Goal: Task Accomplishment & Management: Manage account settings

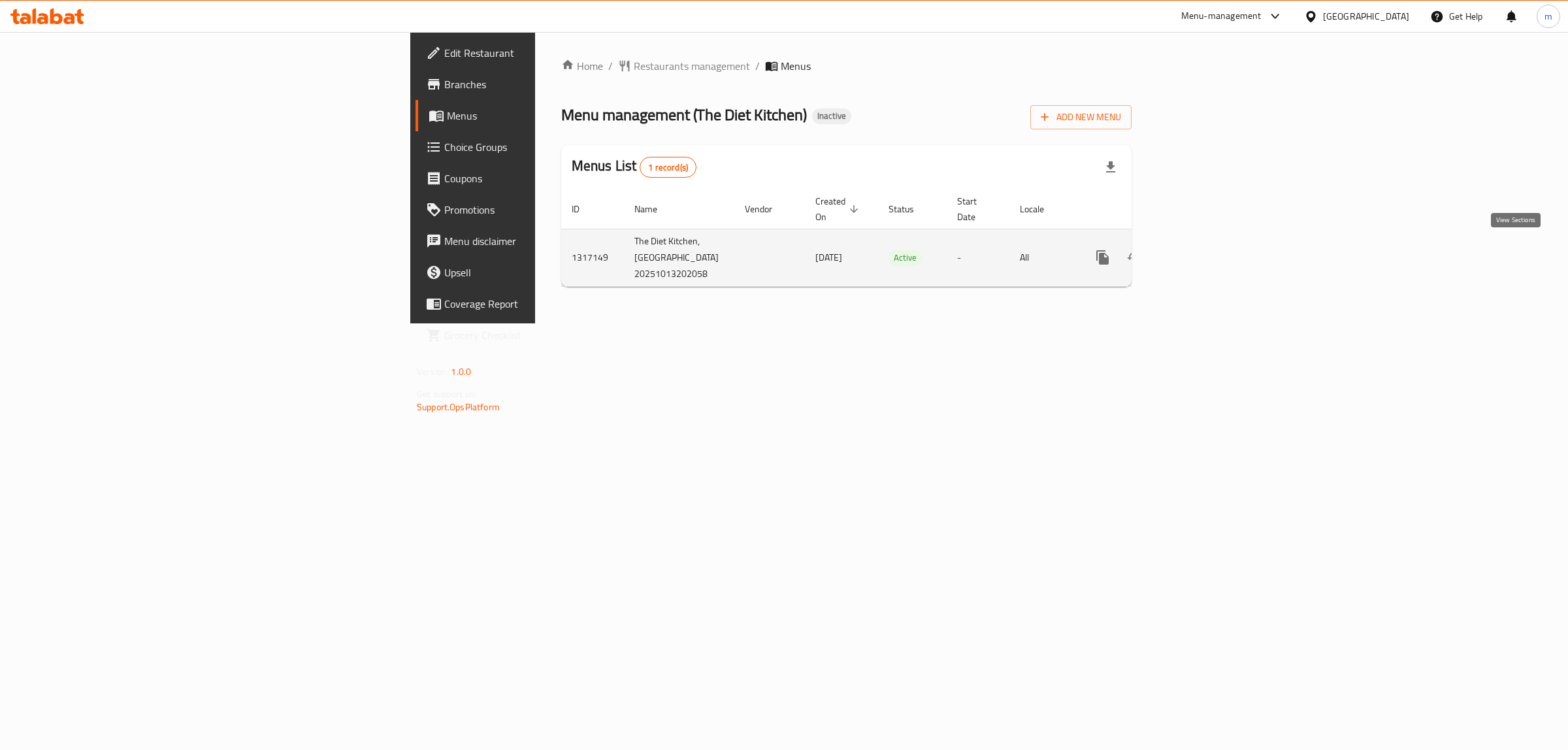
click at [1203, 255] on icon "enhanced table" at bounding box center [1197, 257] width 12 height 12
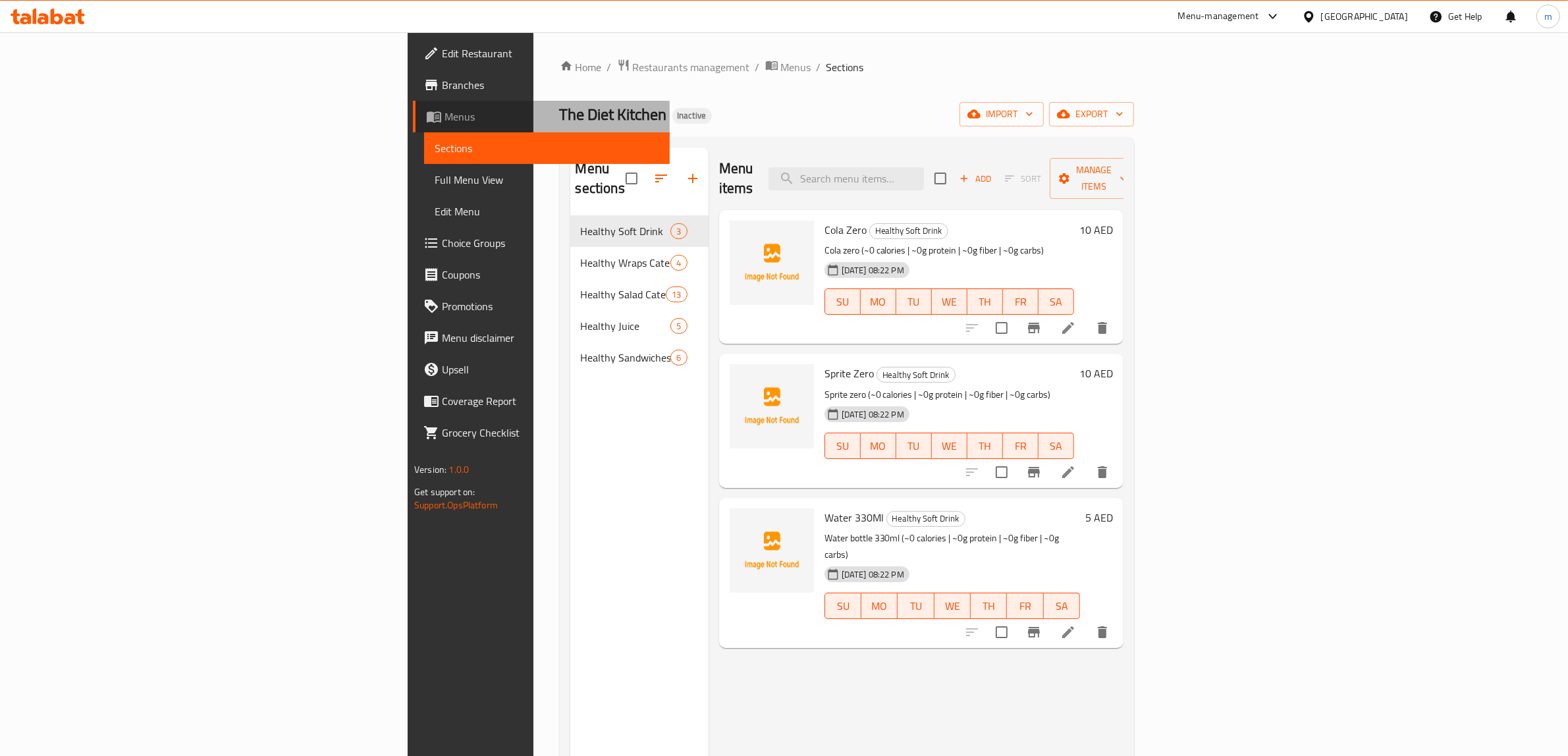
click at [444, 114] on span "Menus" at bounding box center [551, 117] width 214 height 16
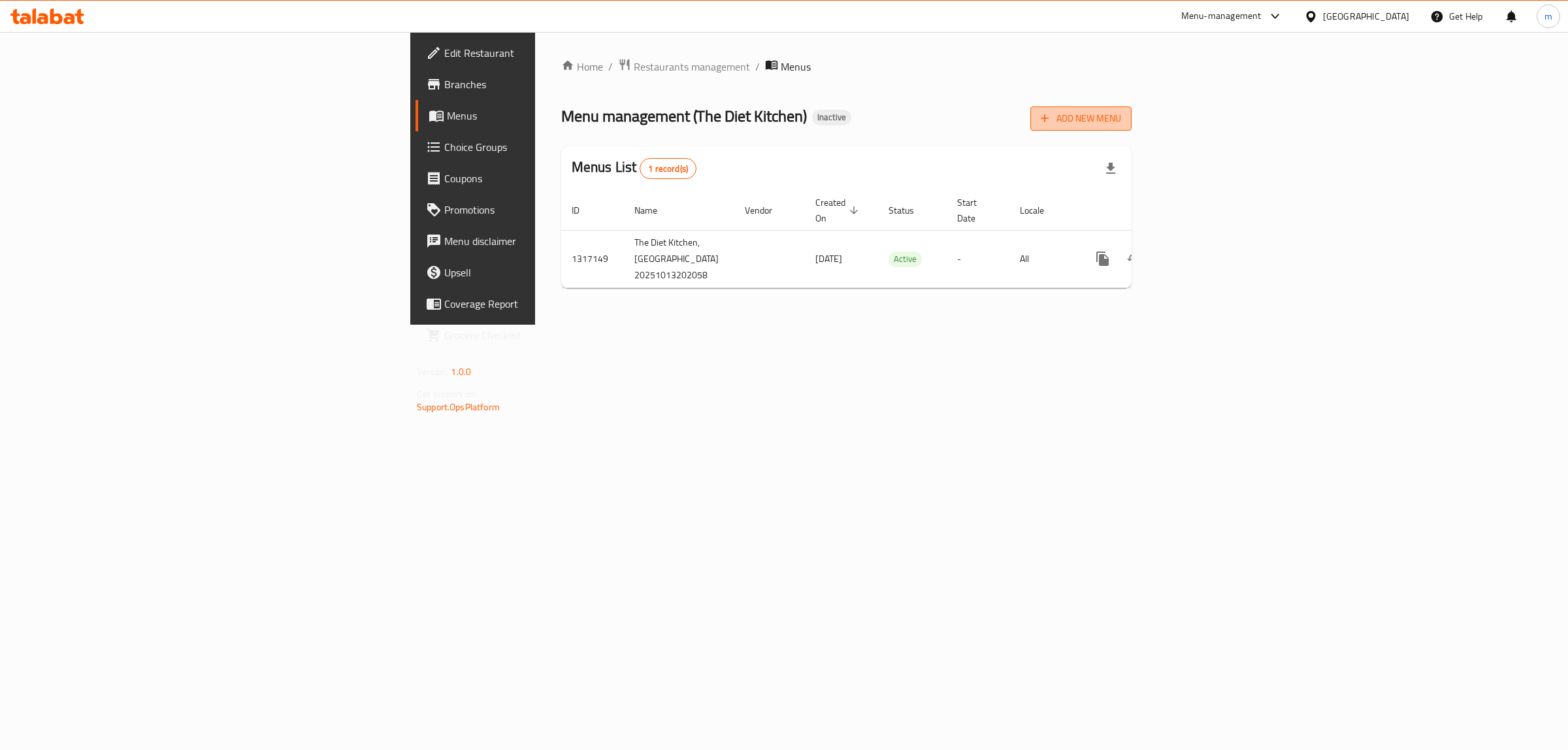
click at [1122, 126] on span "Add New Menu" at bounding box center [1081, 118] width 80 height 16
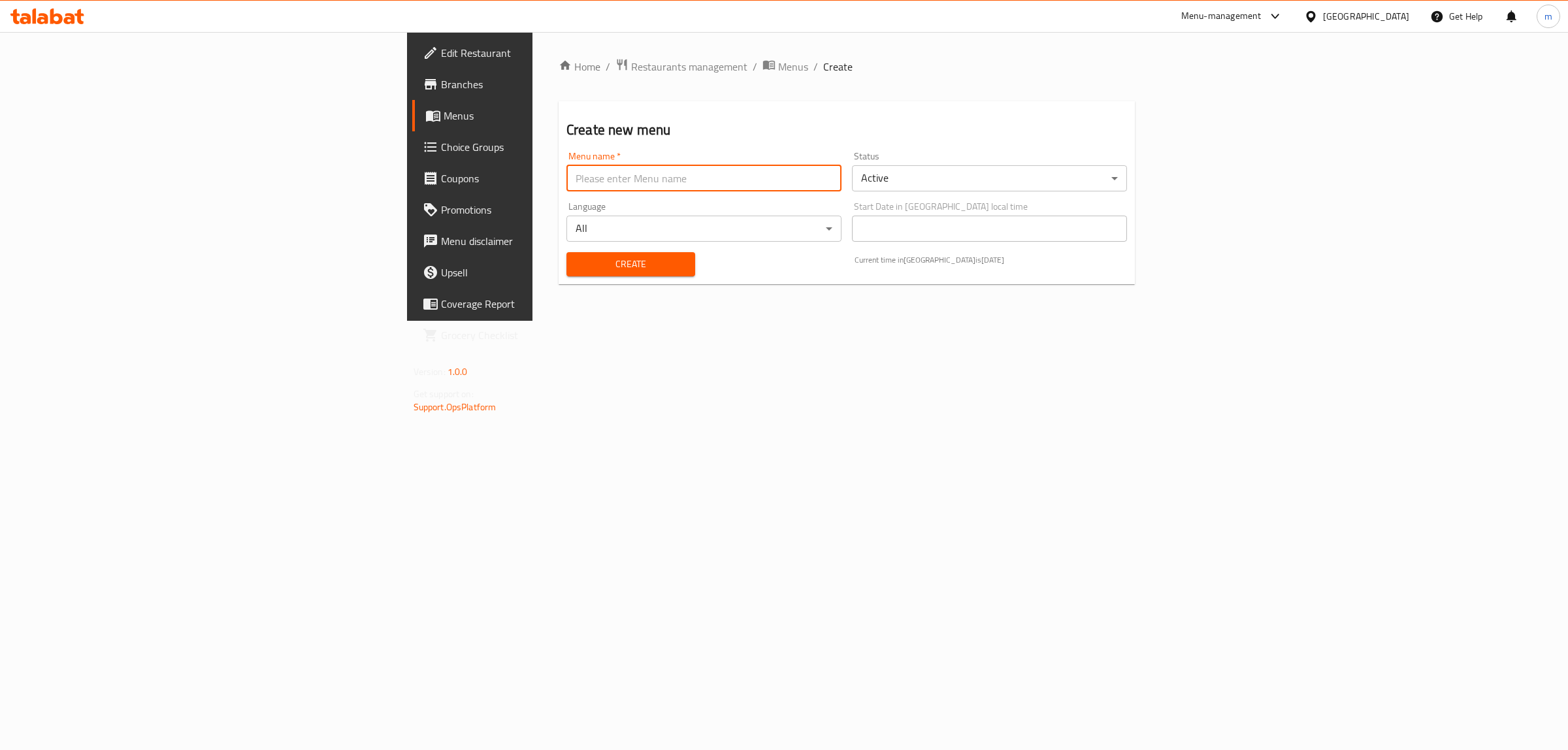
click at [588, 177] on input "text" at bounding box center [704, 178] width 275 height 26
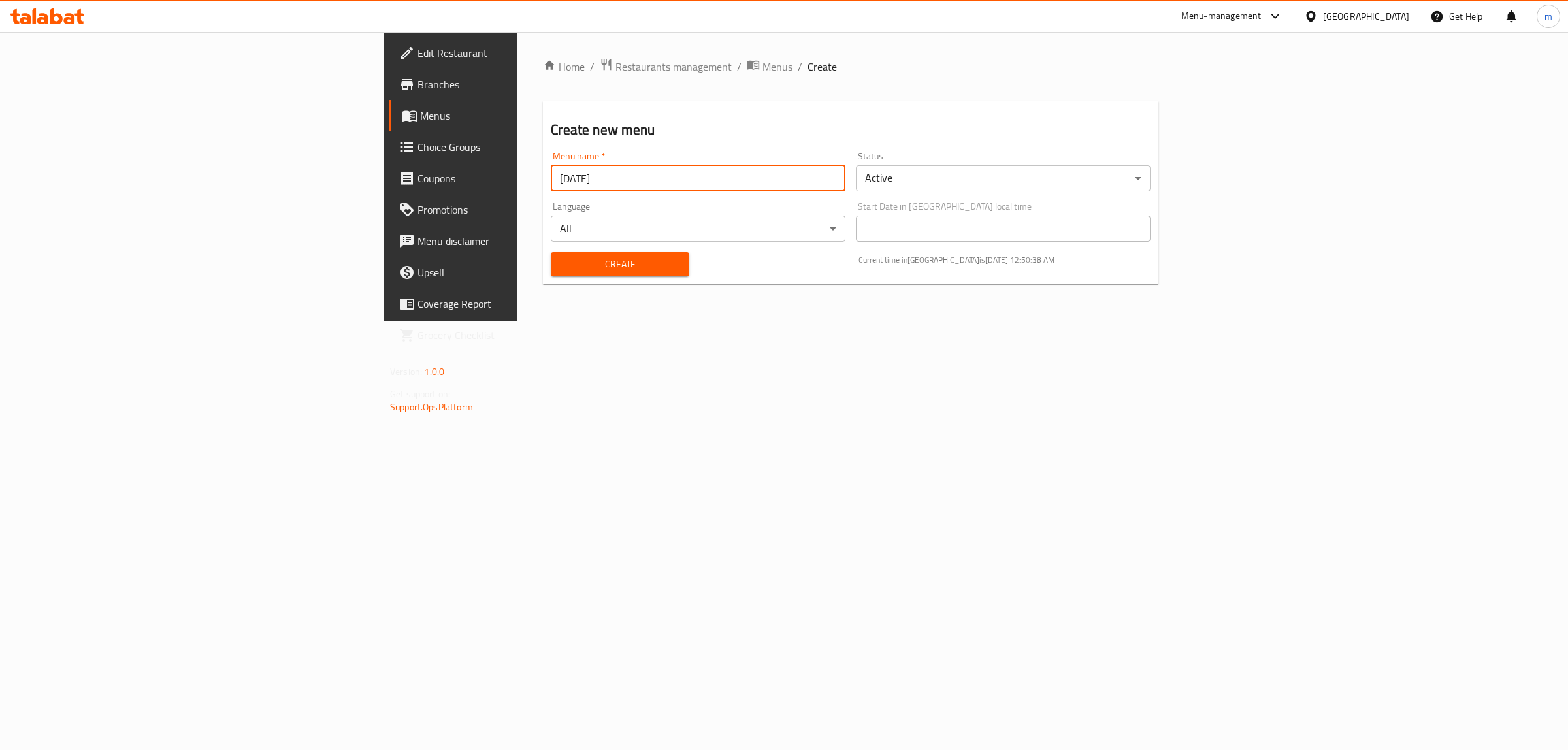
click at [551, 178] on input "[DATE]" at bounding box center [698, 178] width 294 height 26
click at [551, 178] on input "[DATE]" at bounding box center [698, 178] width 294 height 26
click at [551, 177] on input "[DATE]" at bounding box center [698, 178] width 294 height 26
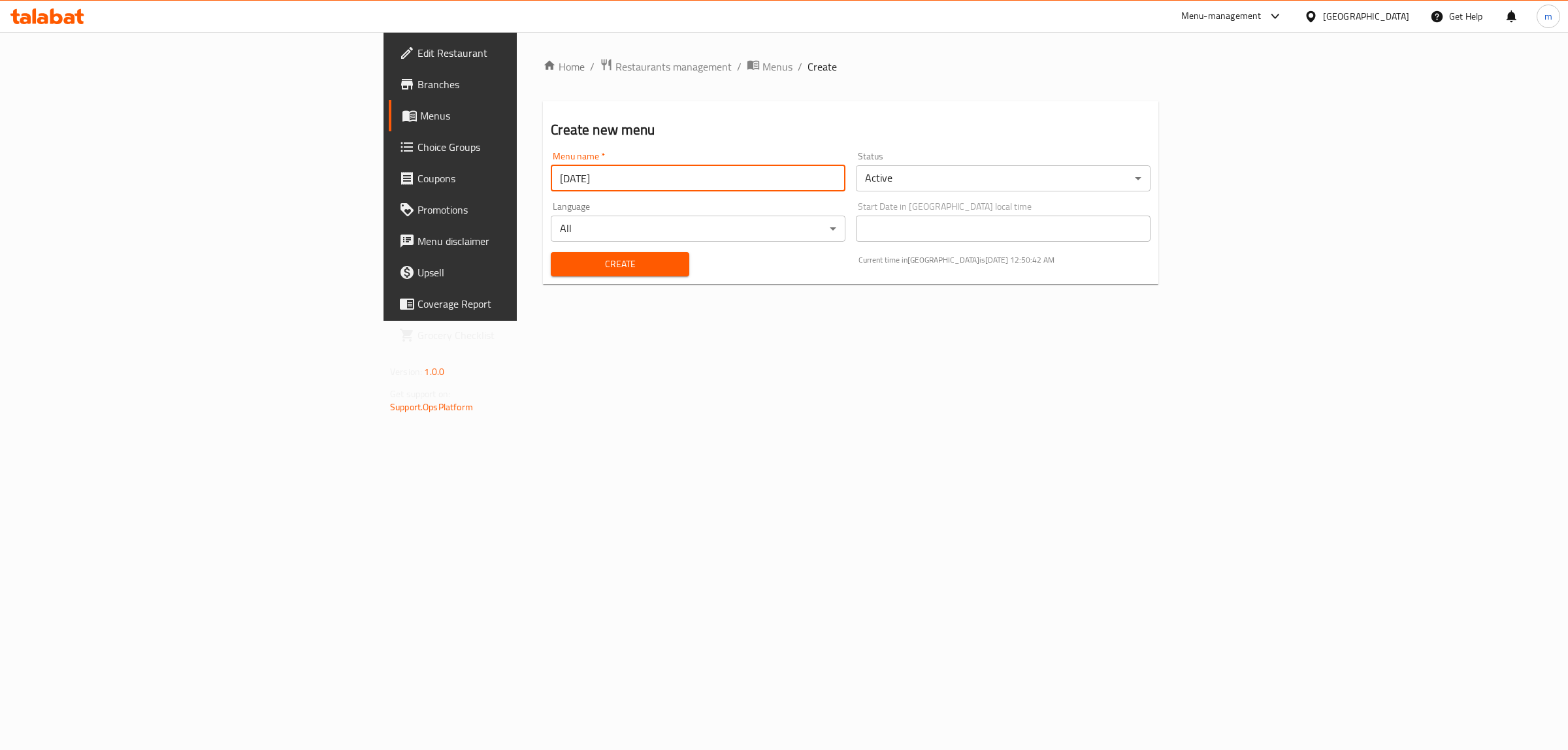
click at [551, 177] on input "[DATE]" at bounding box center [698, 178] width 294 height 26
type input "[DATE]"
click at [551, 253] on button "Create" at bounding box center [620, 264] width 138 height 24
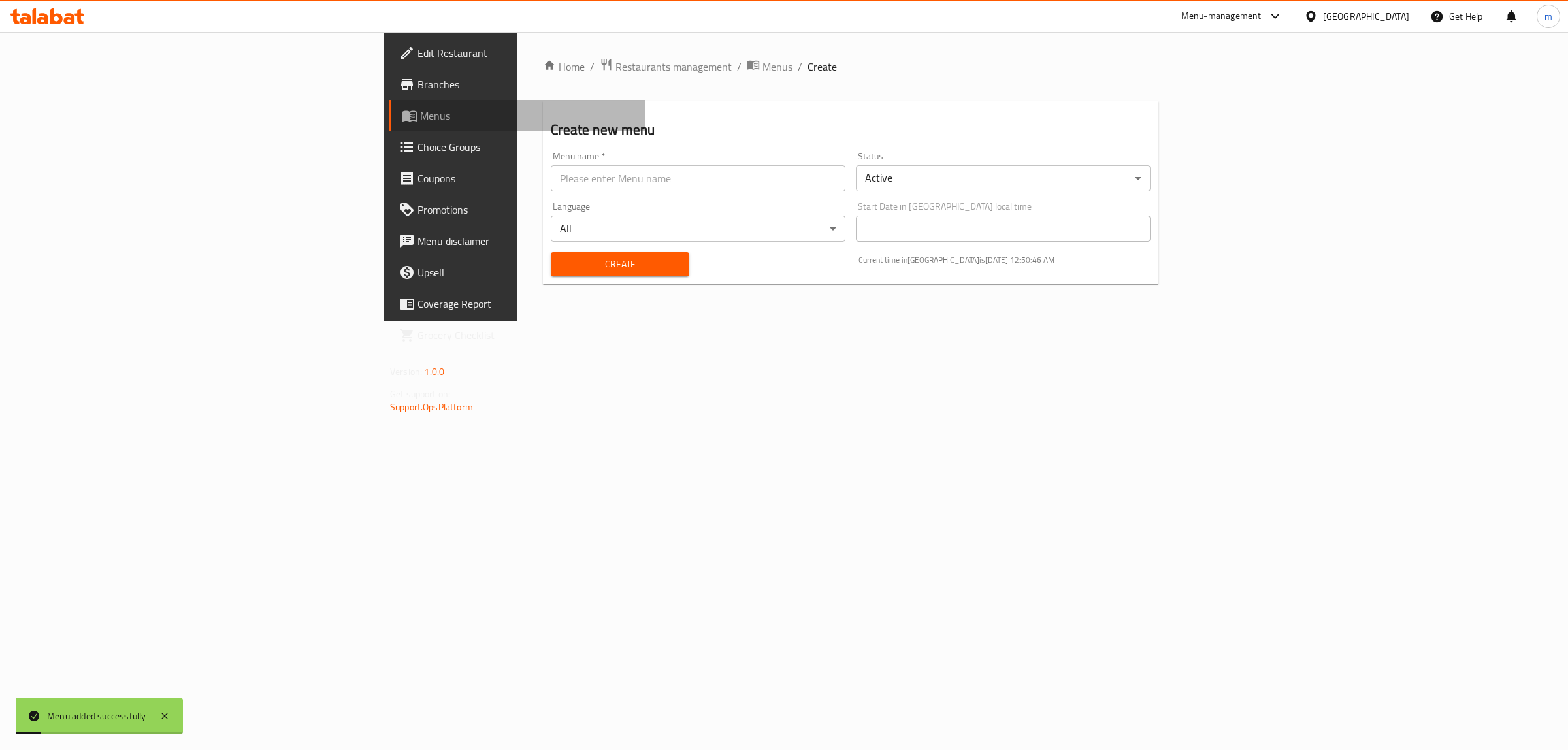
click at [420, 112] on span "Menus" at bounding box center [527, 116] width 215 height 16
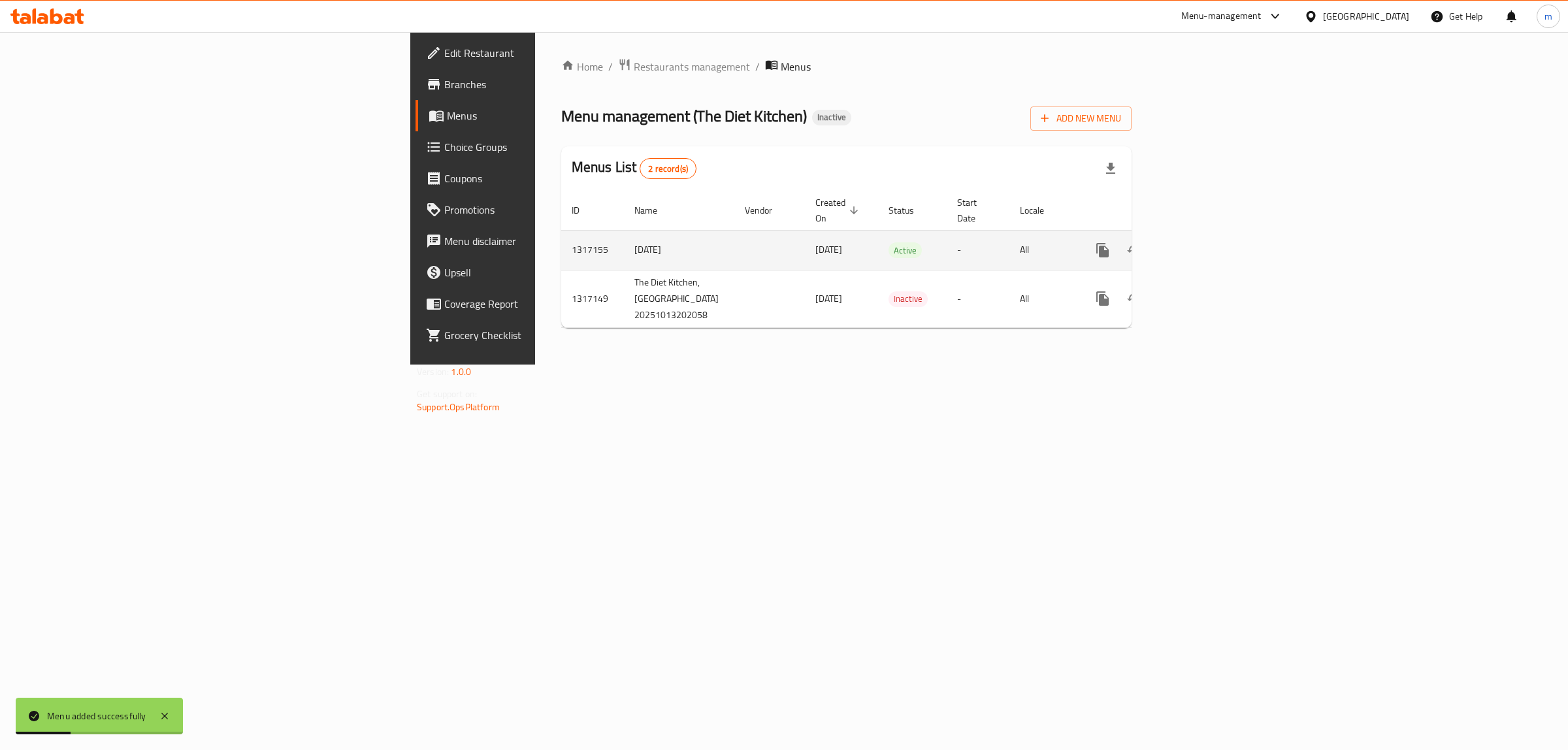
click at [1205, 242] on icon "enhanced table" at bounding box center [1198, 250] width 16 height 16
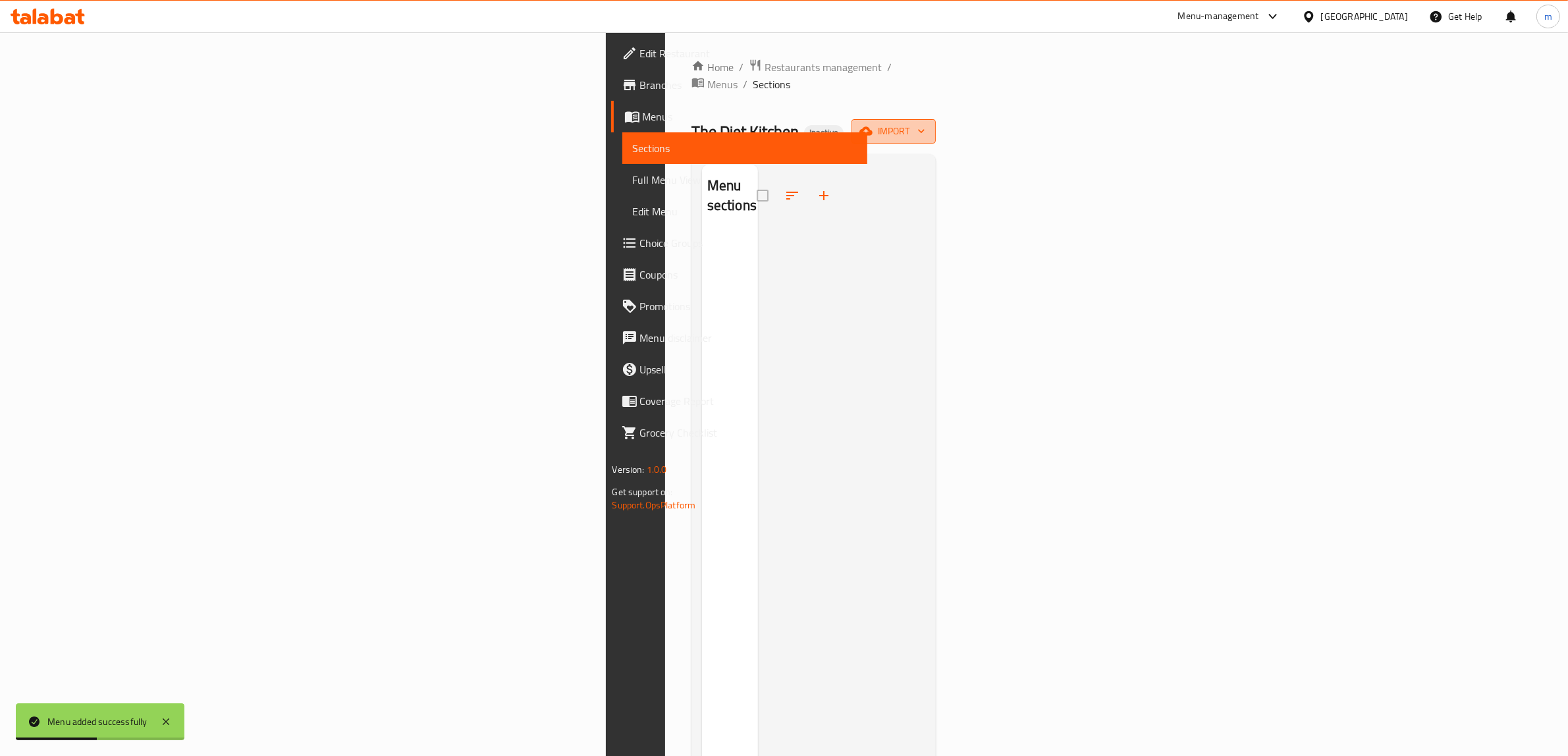
click at [925, 123] on span "import" at bounding box center [893, 131] width 63 height 16
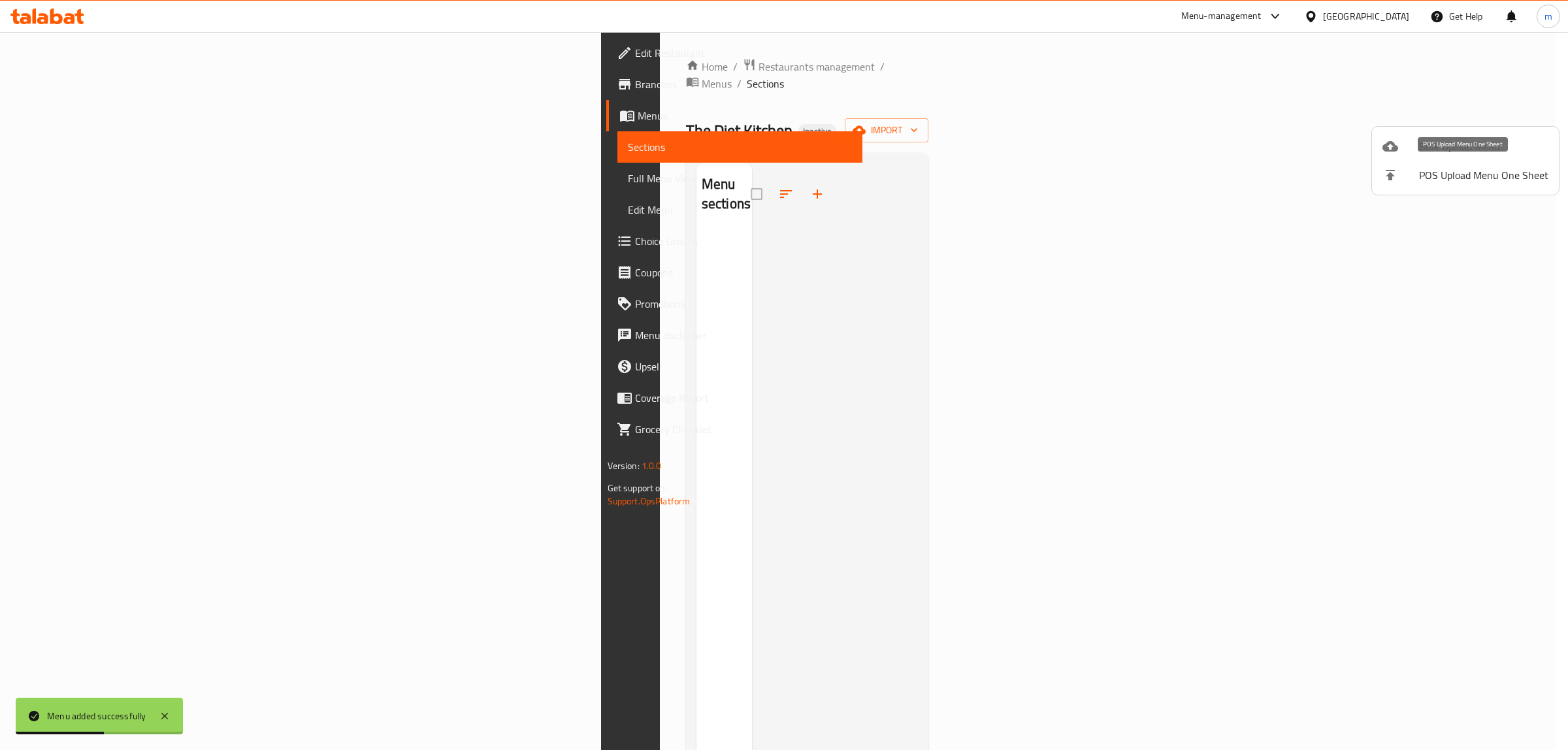
click at [1390, 157] on li "Bulk Upload Menu" at bounding box center [1466, 146] width 187 height 29
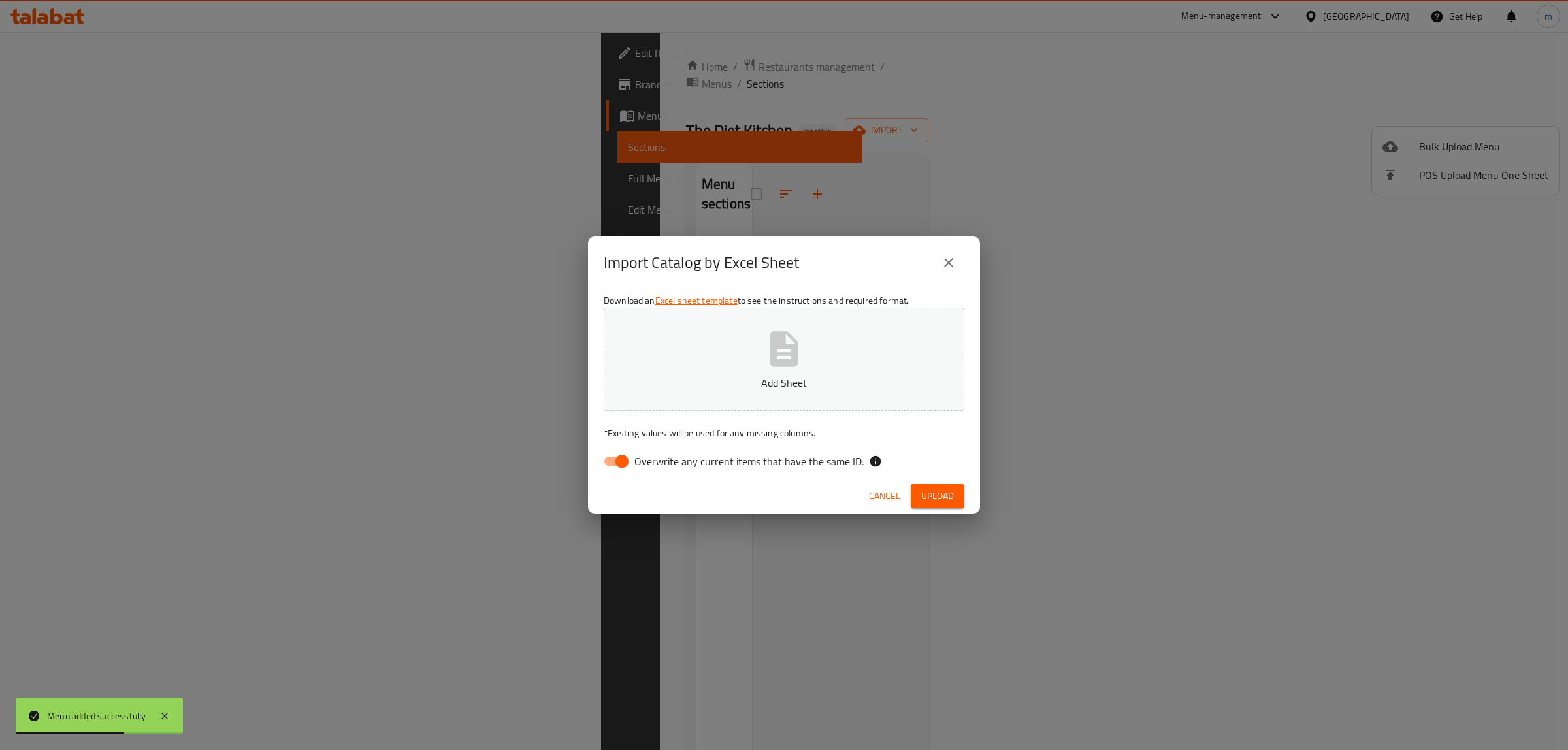
click at [724, 475] on div "Download an Excel sheet template to see the instructions and required format. A…" at bounding box center [784, 383] width 392 height 189
click at [768, 364] on icon "button" at bounding box center [784, 349] width 42 height 42
click at [667, 453] on span "Overwrite any current items that have the same ID." at bounding box center [749, 461] width 230 height 16
click at [659, 451] on input "Overwrite any current items that have the same ID." at bounding box center [622, 461] width 74 height 25
checkbox input "false"
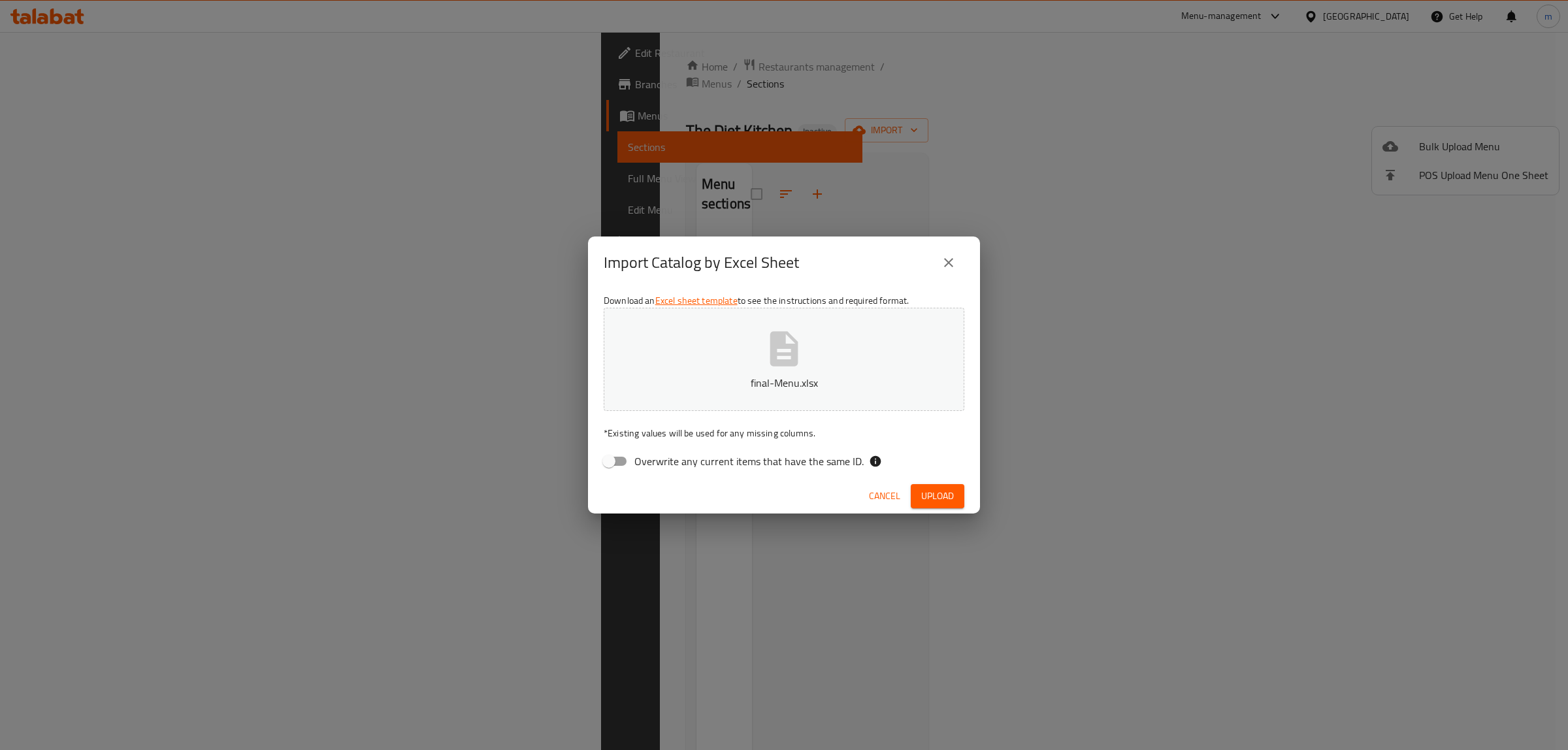
click at [933, 492] on span "Upload" at bounding box center [938, 496] width 33 height 16
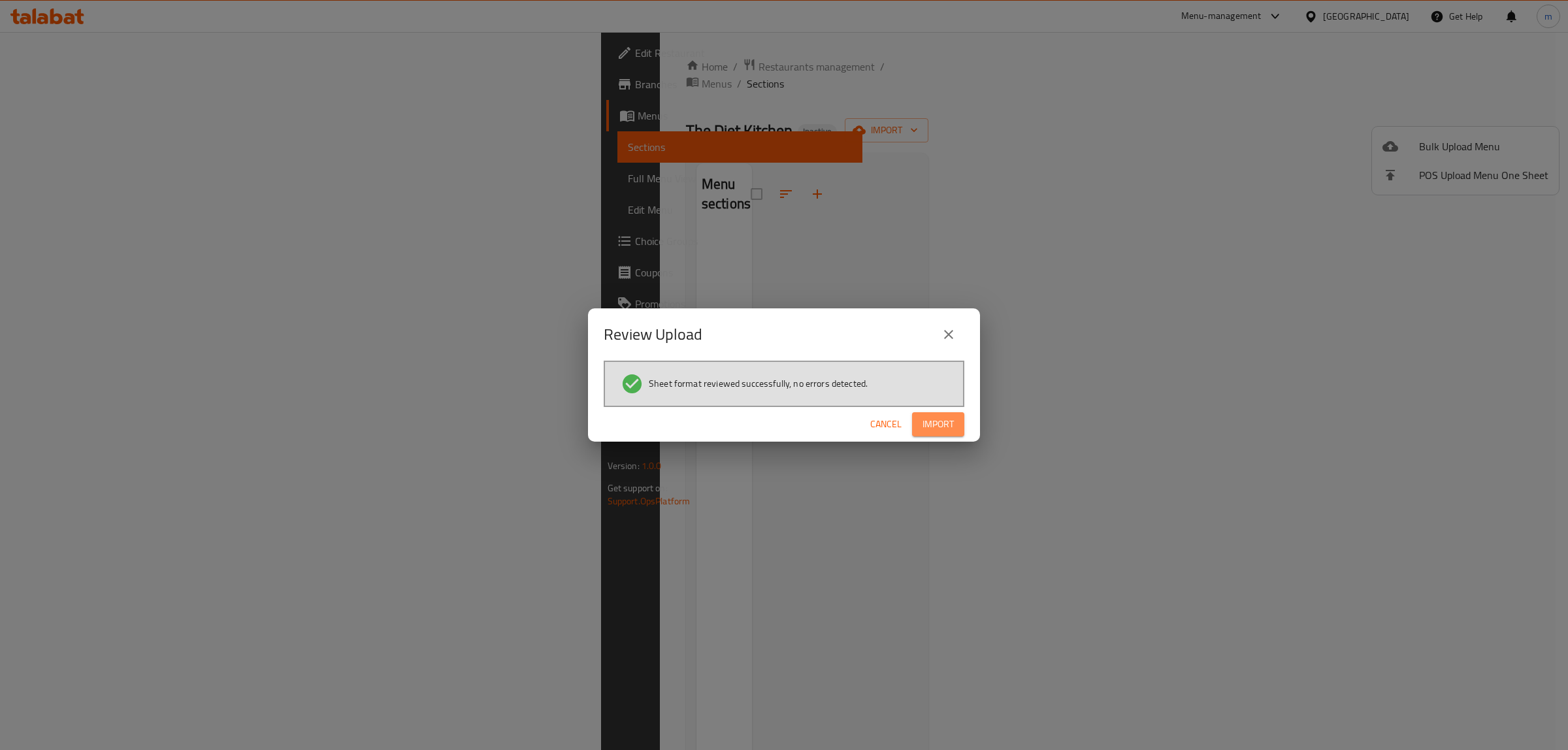
click at [926, 416] on span "Import" at bounding box center [938, 424] width 31 height 16
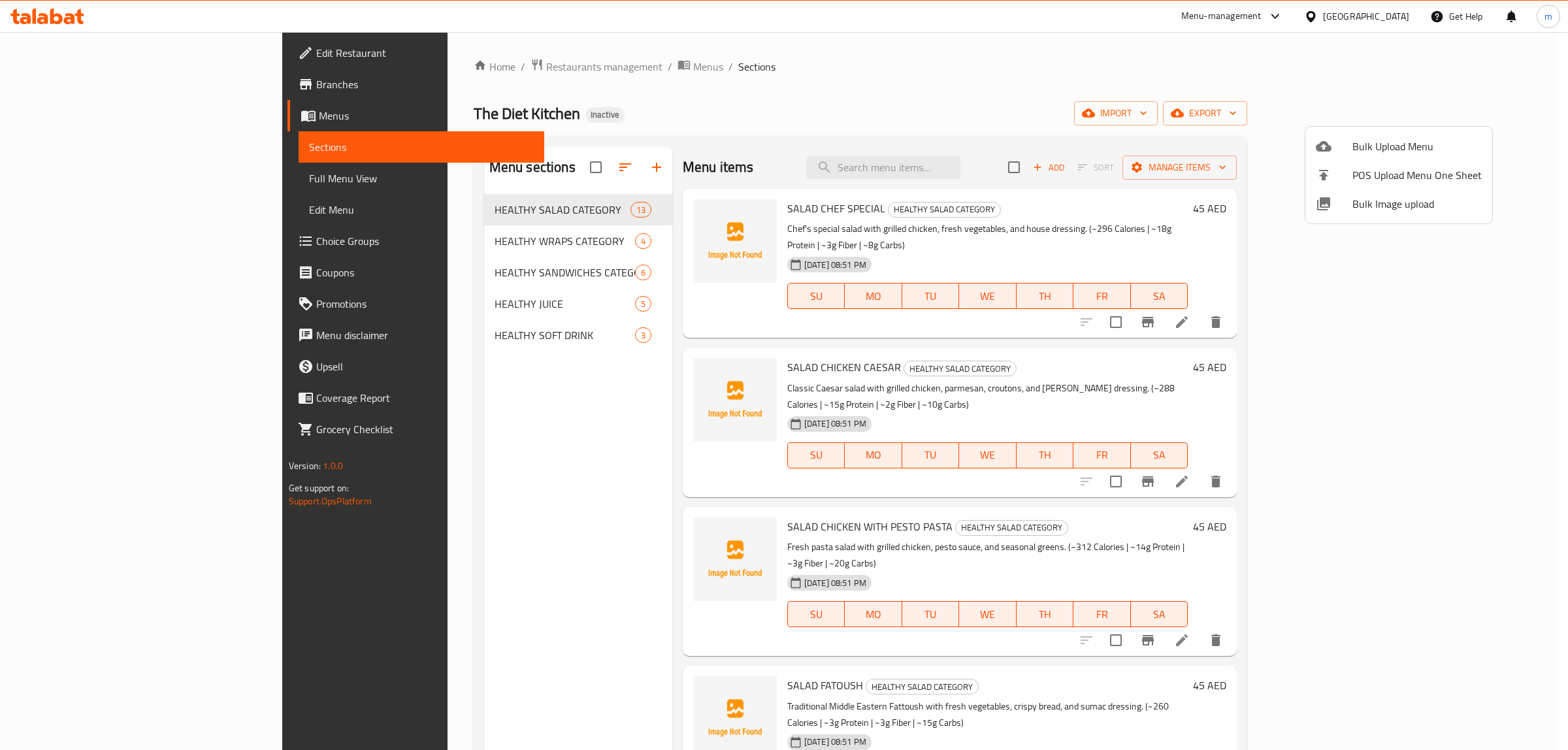
click at [106, 173] on div at bounding box center [784, 375] width 1568 height 750
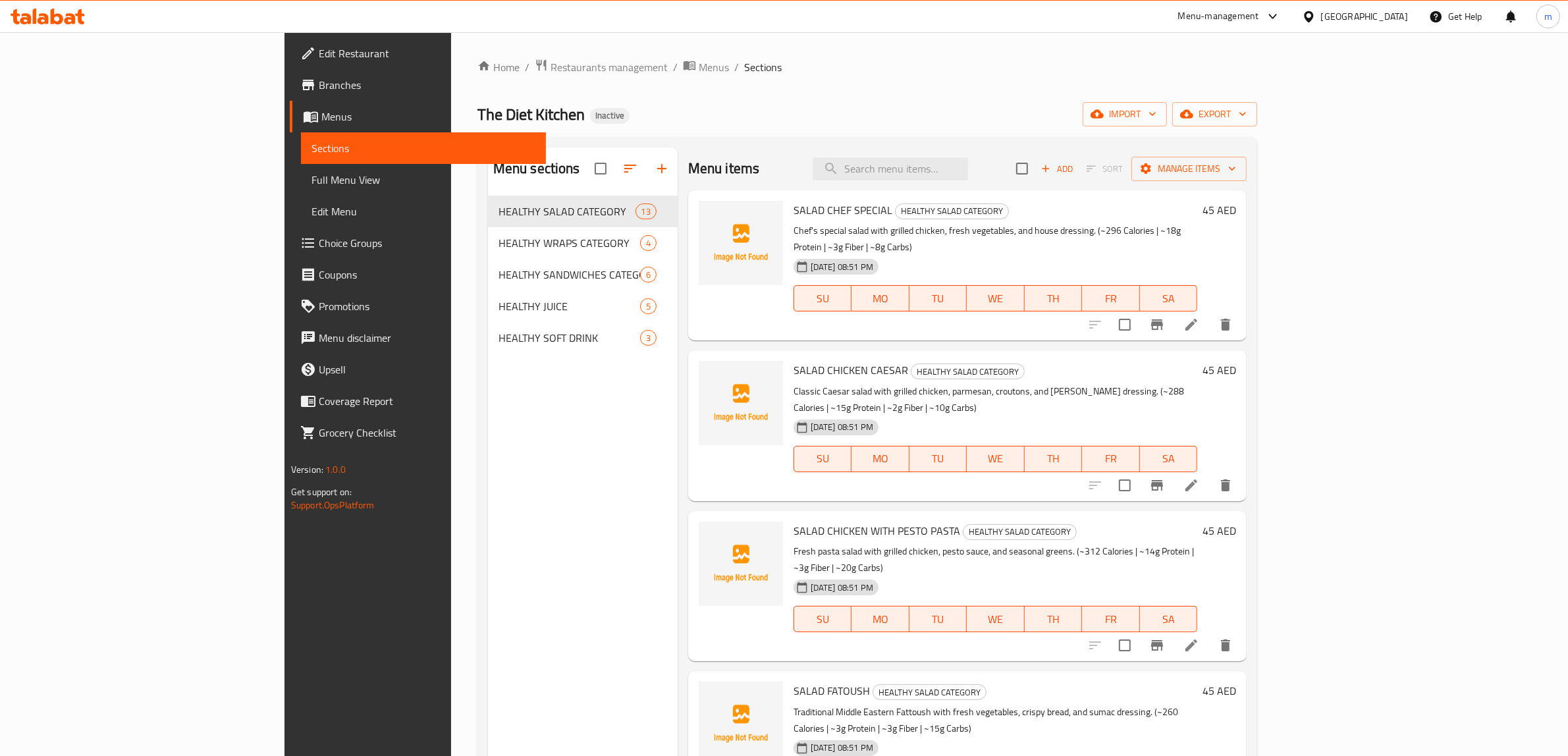
click at [311, 174] on span "Full Menu View" at bounding box center [423, 180] width 225 height 16
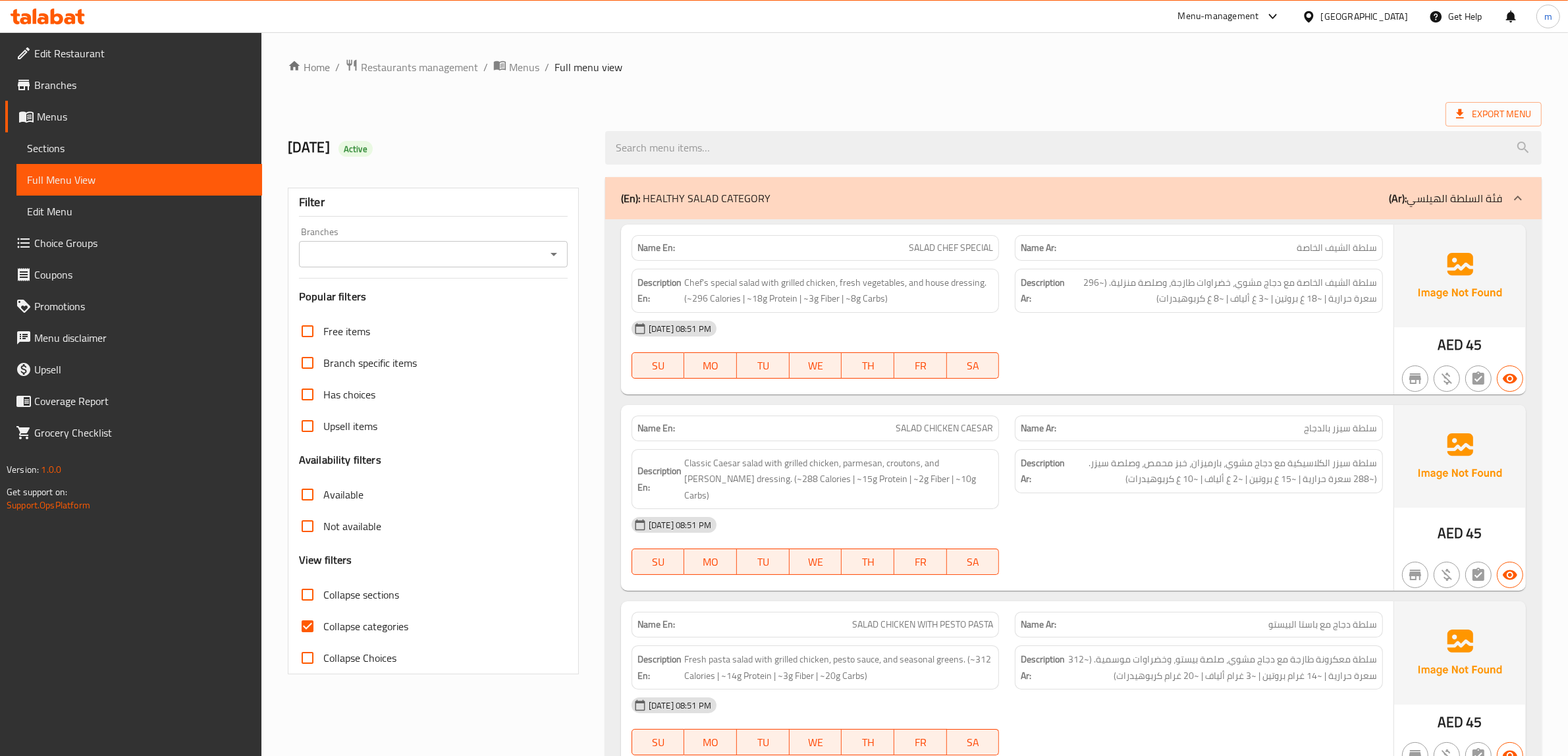
click at [306, 619] on input "Collapse categories" at bounding box center [307, 625] width 31 height 31
checkbox input "false"
click at [73, 137] on link "Sections" at bounding box center [139, 147] width 246 height 31
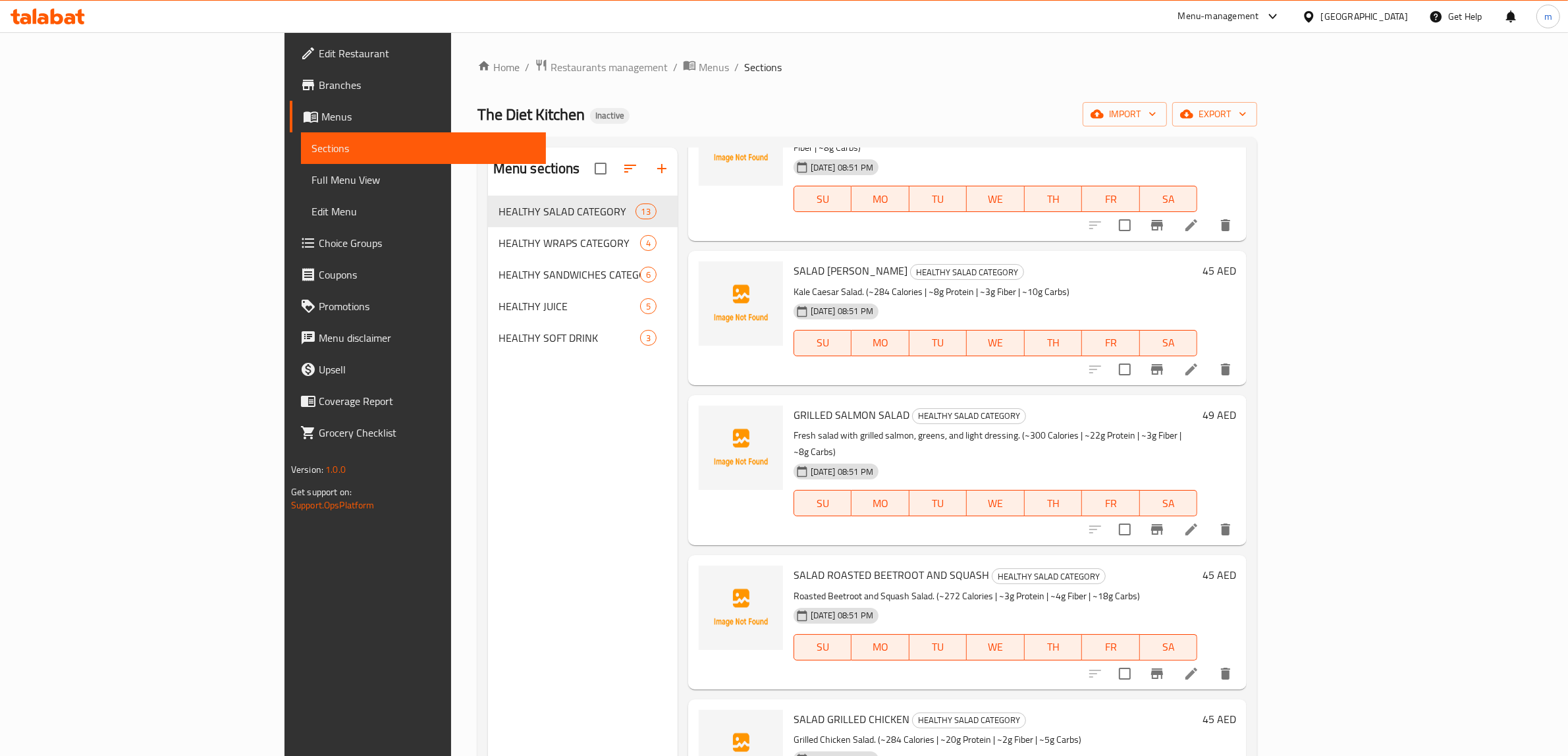
scroll to position [1145, 0]
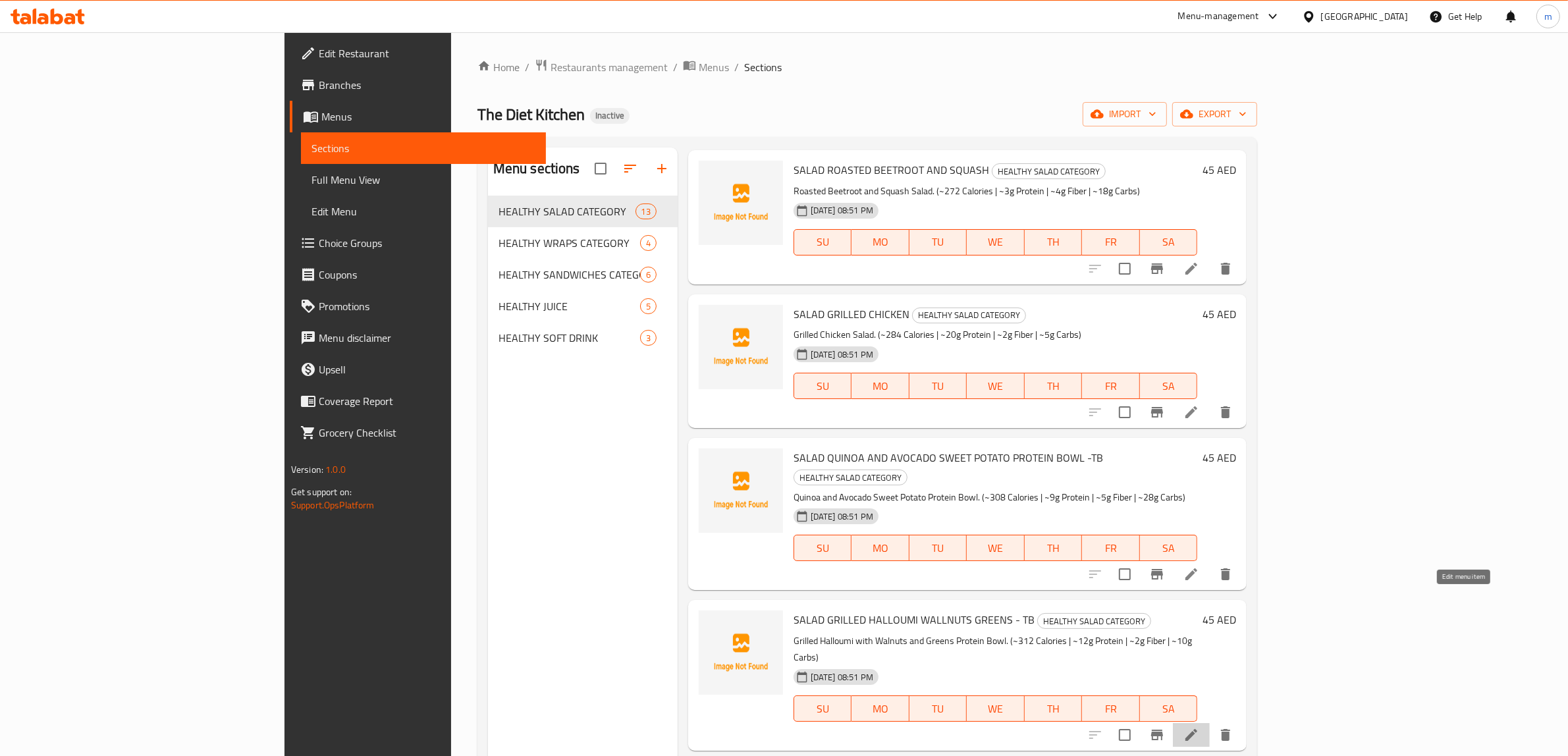
click at [1199, 727] on icon at bounding box center [1192, 735] width 16 height 16
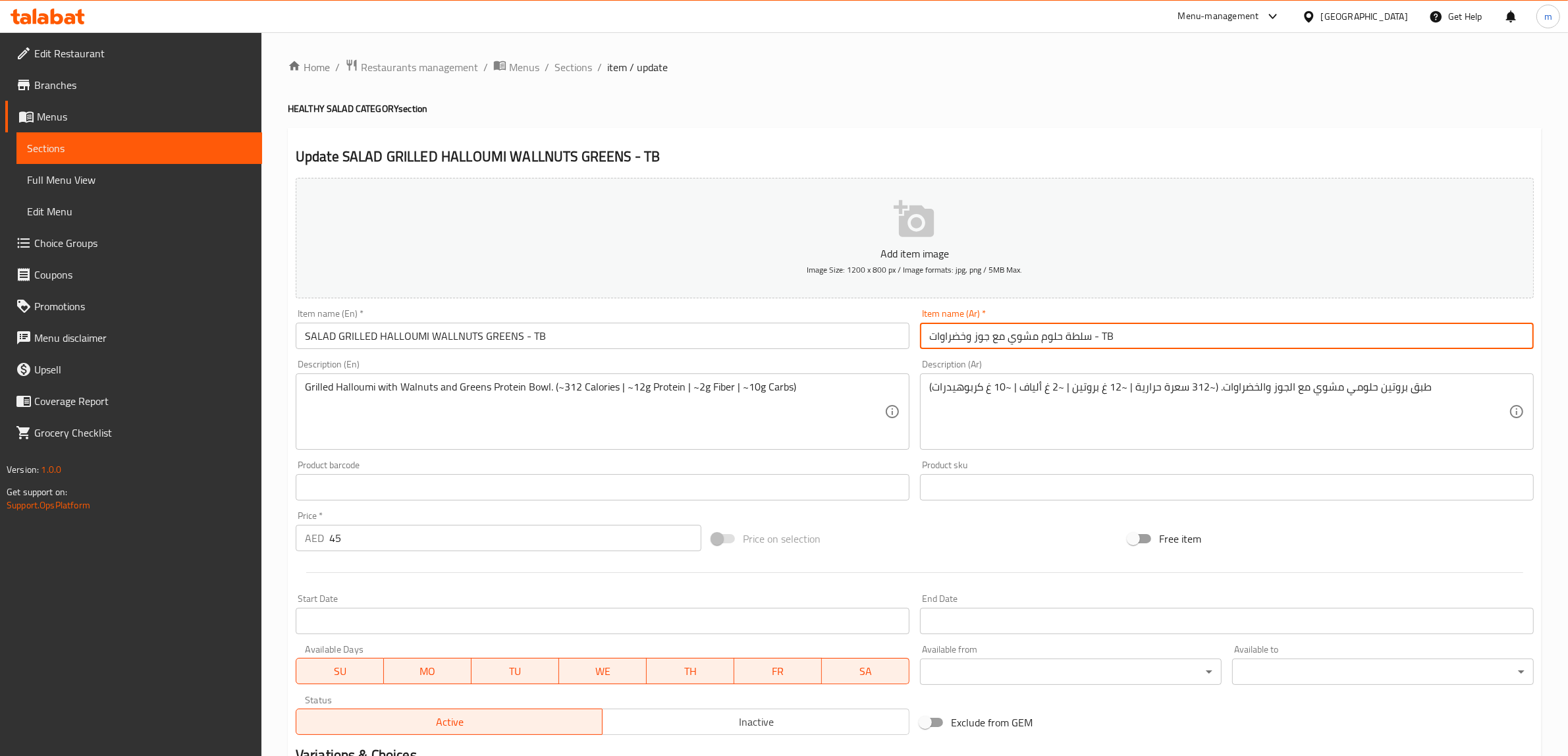
click at [1100, 330] on input "سلطة حلوم مشوي مع جوز وخضراوات - TB" at bounding box center [1226, 335] width 613 height 27
click at [1101, 338] on input "سلطة حلوم مشوي مع جوز وخضراوات - TB" at bounding box center [1226, 335] width 613 height 27
click at [1104, 339] on input "سلطة حلوم مشوي مع جوز وخضراوات - TB" at bounding box center [1226, 335] width 613 height 27
type input "سلطة حلوم مشوي مع جوز وخضراوات - تب"
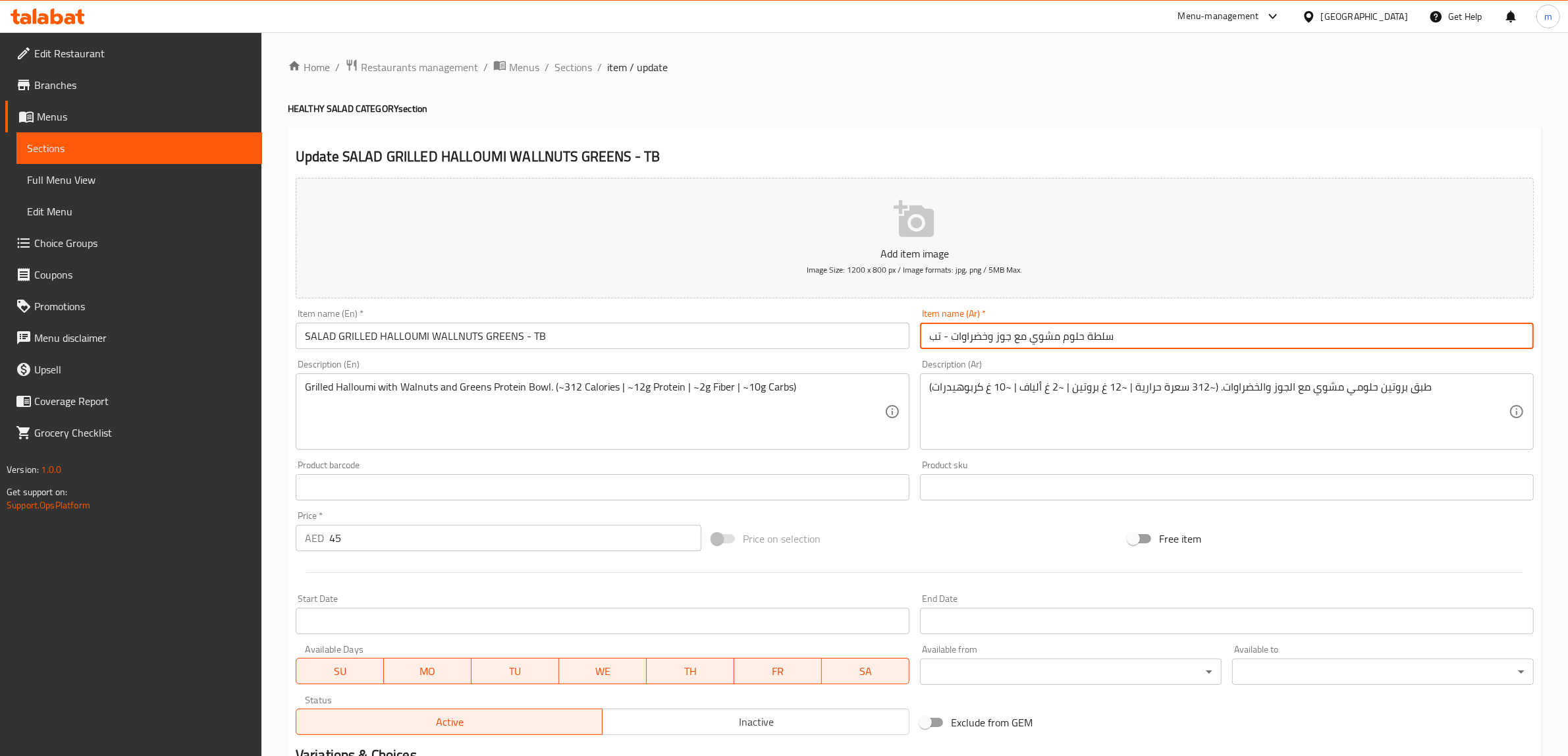
click at [268, 579] on div "Home / Restaurants management / Menus / Sections / item / update HEALTHY SALAD …" at bounding box center [914, 481] width 1307 height 898
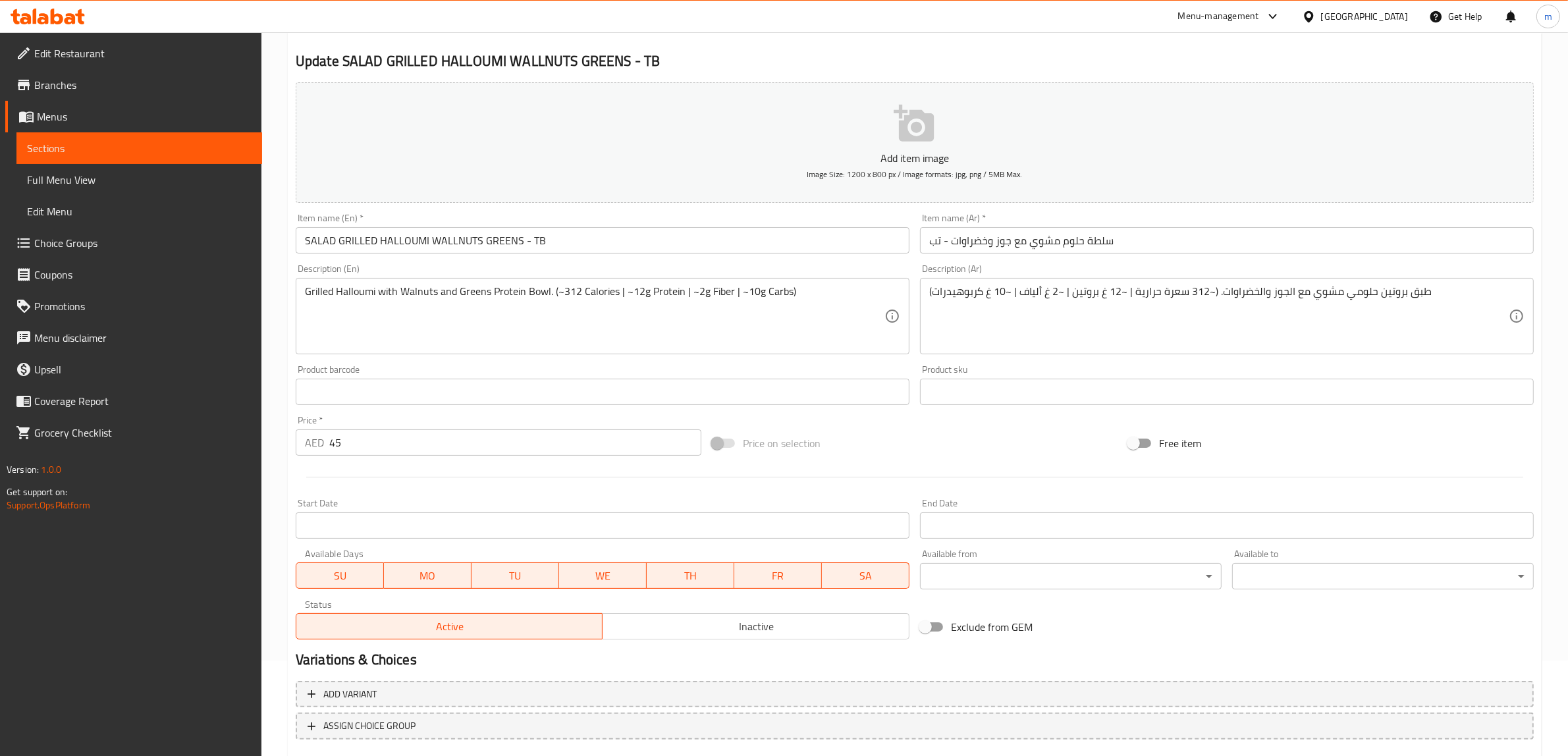
scroll to position [164, 0]
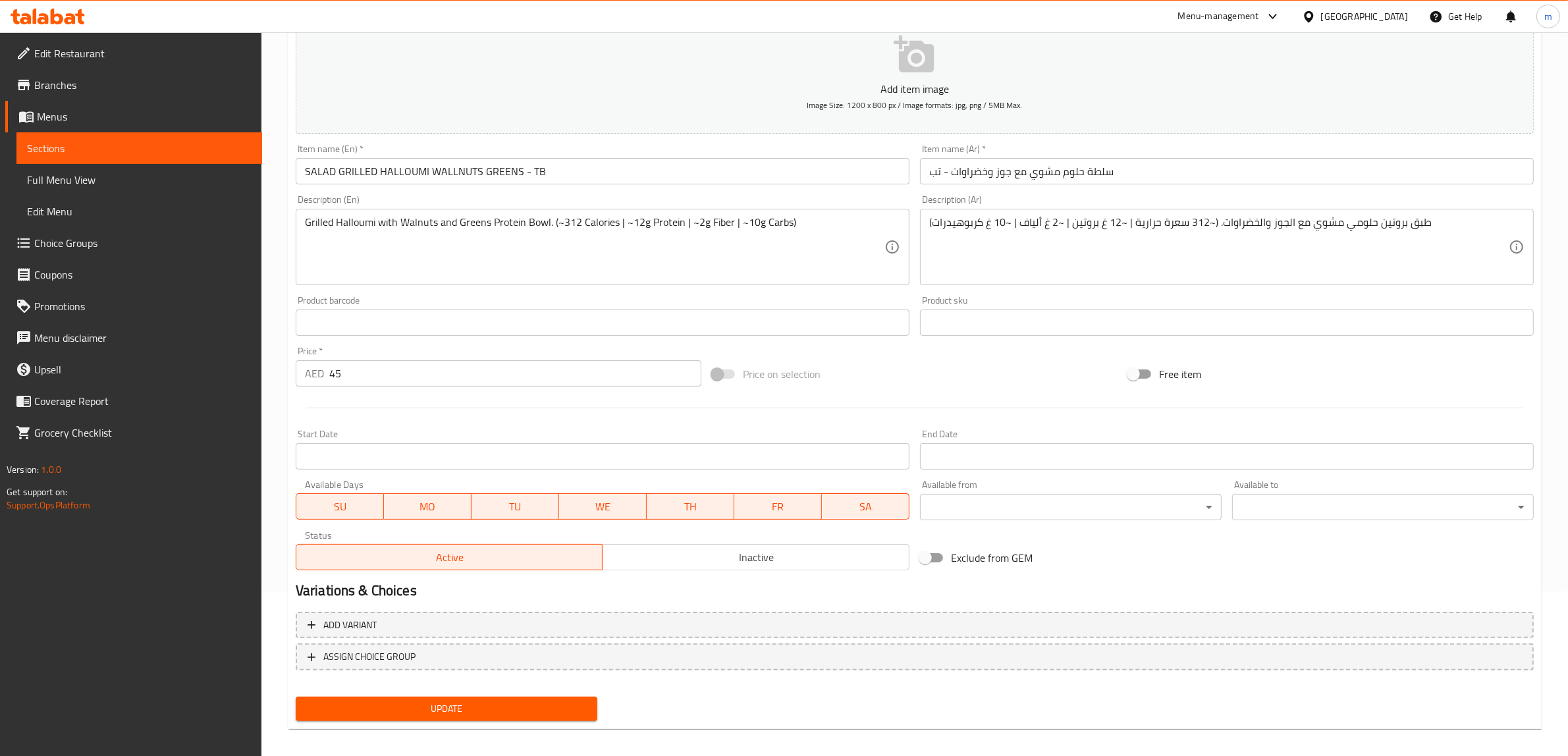
click at [403, 708] on span "Update" at bounding box center [447, 708] width 281 height 16
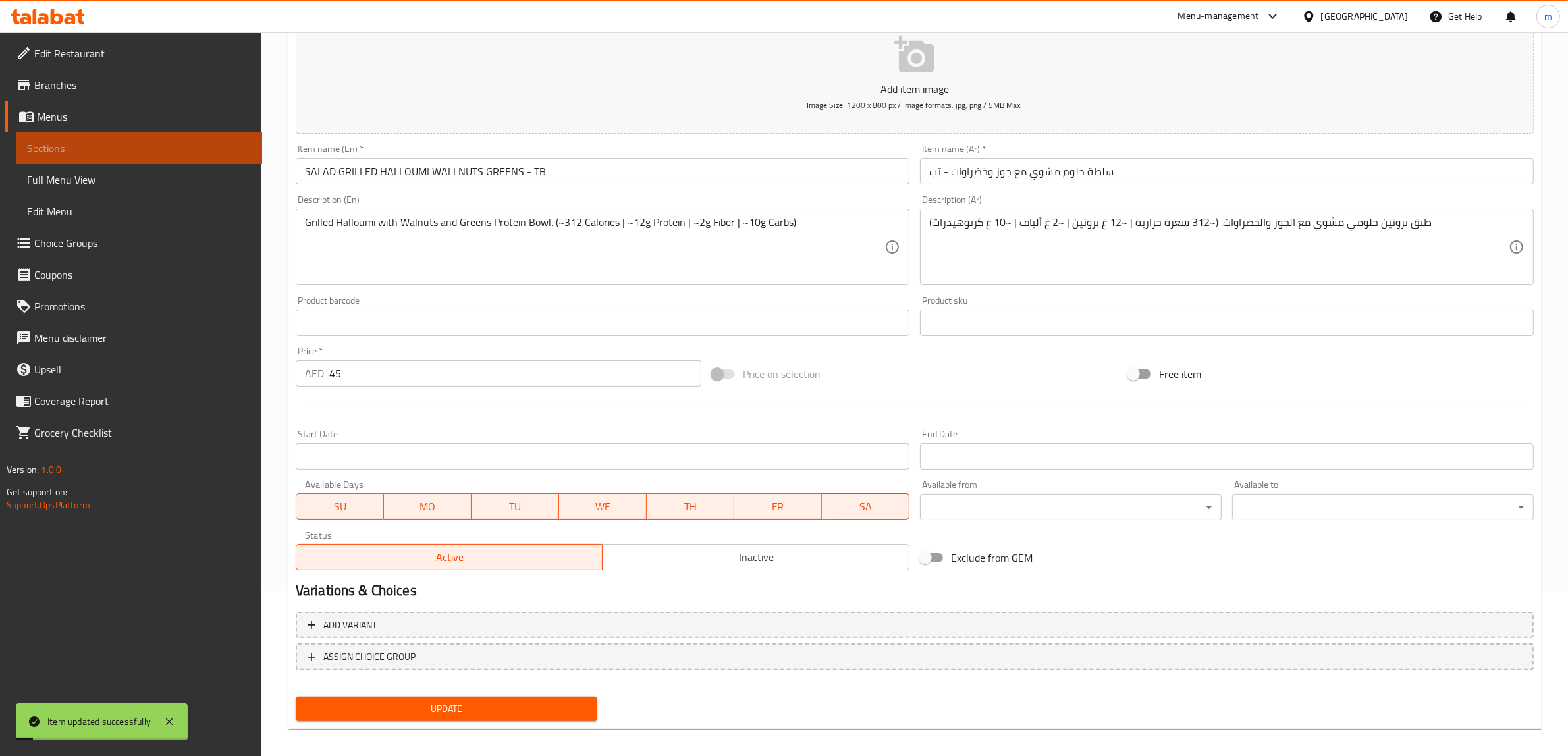
click at [142, 145] on span "Sections" at bounding box center [139, 148] width 225 height 16
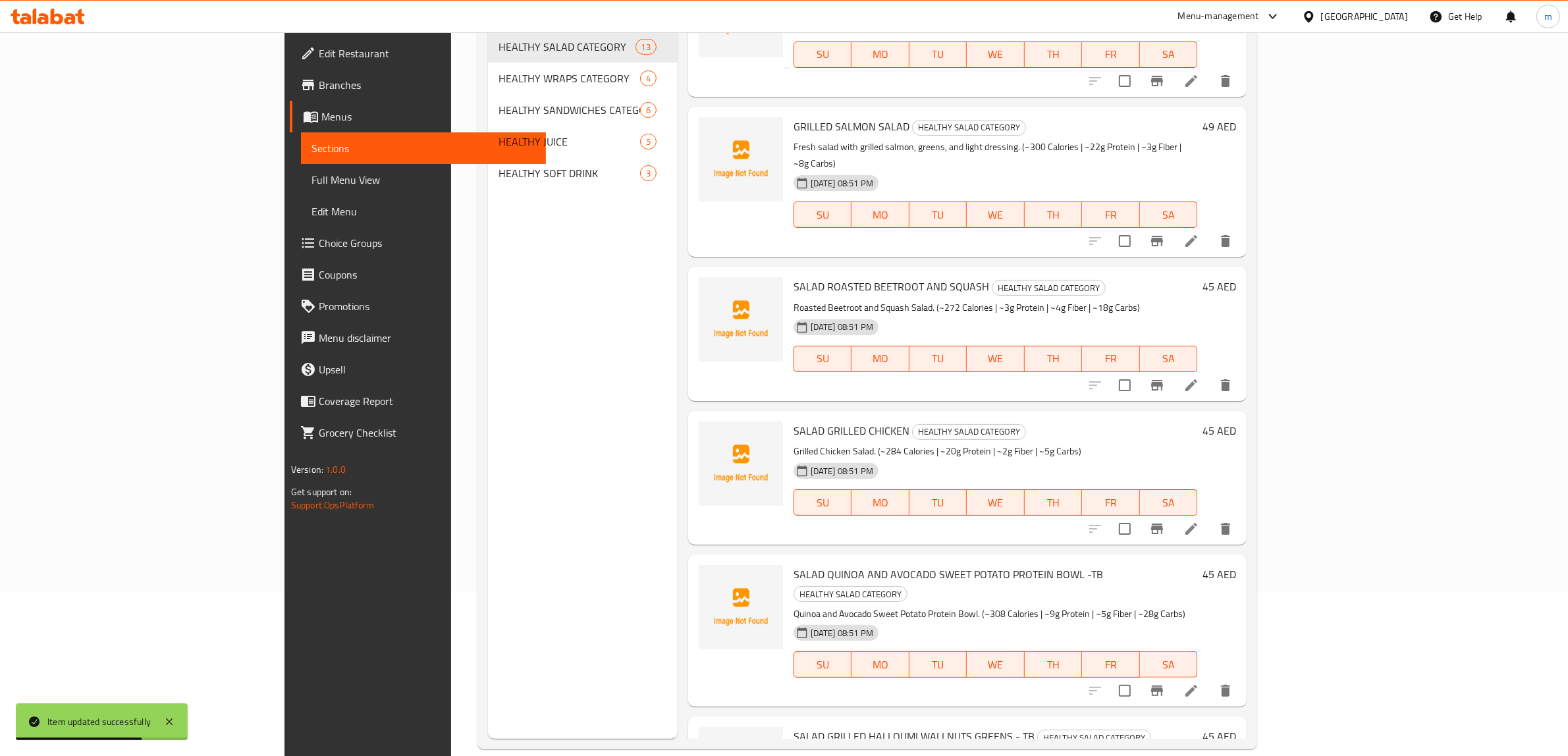
scroll to position [905, 0]
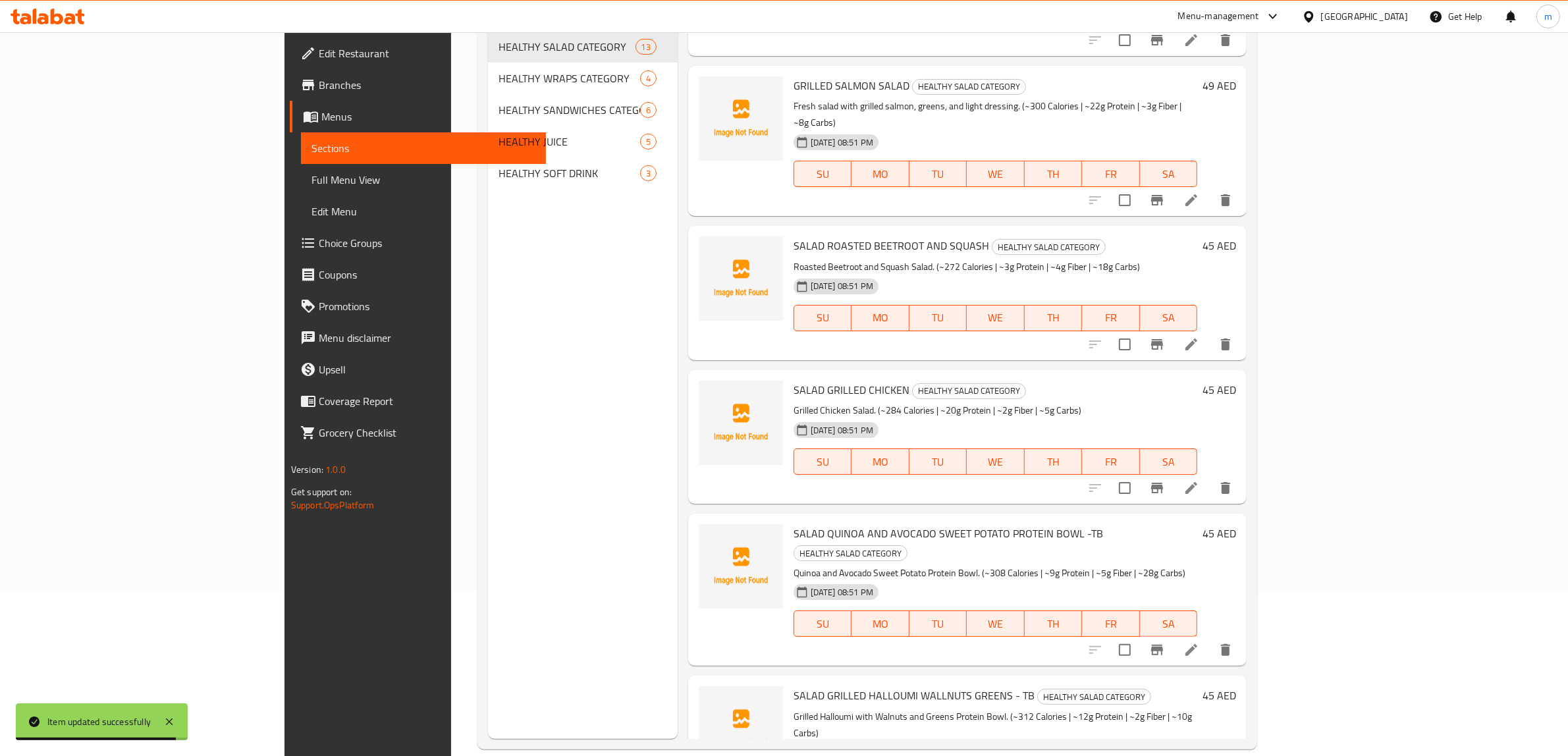
click at [1209, 638] on li at bounding box center [1192, 649] width 37 height 23
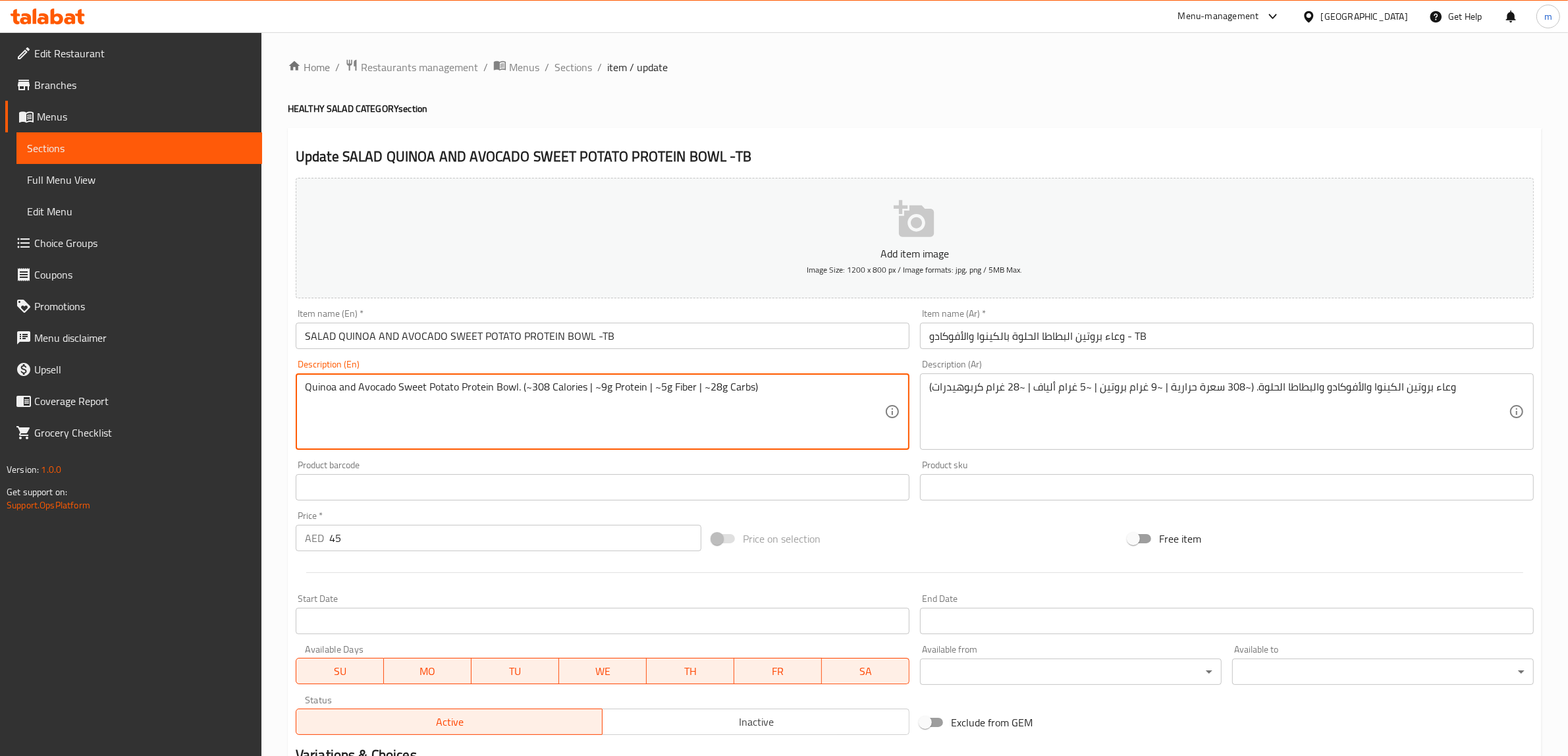
click at [314, 384] on textarea "Quinoa and Avocado Sweet Potato Protein Bowl. (~308 Calories | ~9g Protein | ~5…" at bounding box center [594, 412] width 580 height 63
click at [1148, 340] on input "وعاء بروتين البطاطا الحلوة بالكينوا والأفوكادو - TB" at bounding box center [1226, 335] width 613 height 27
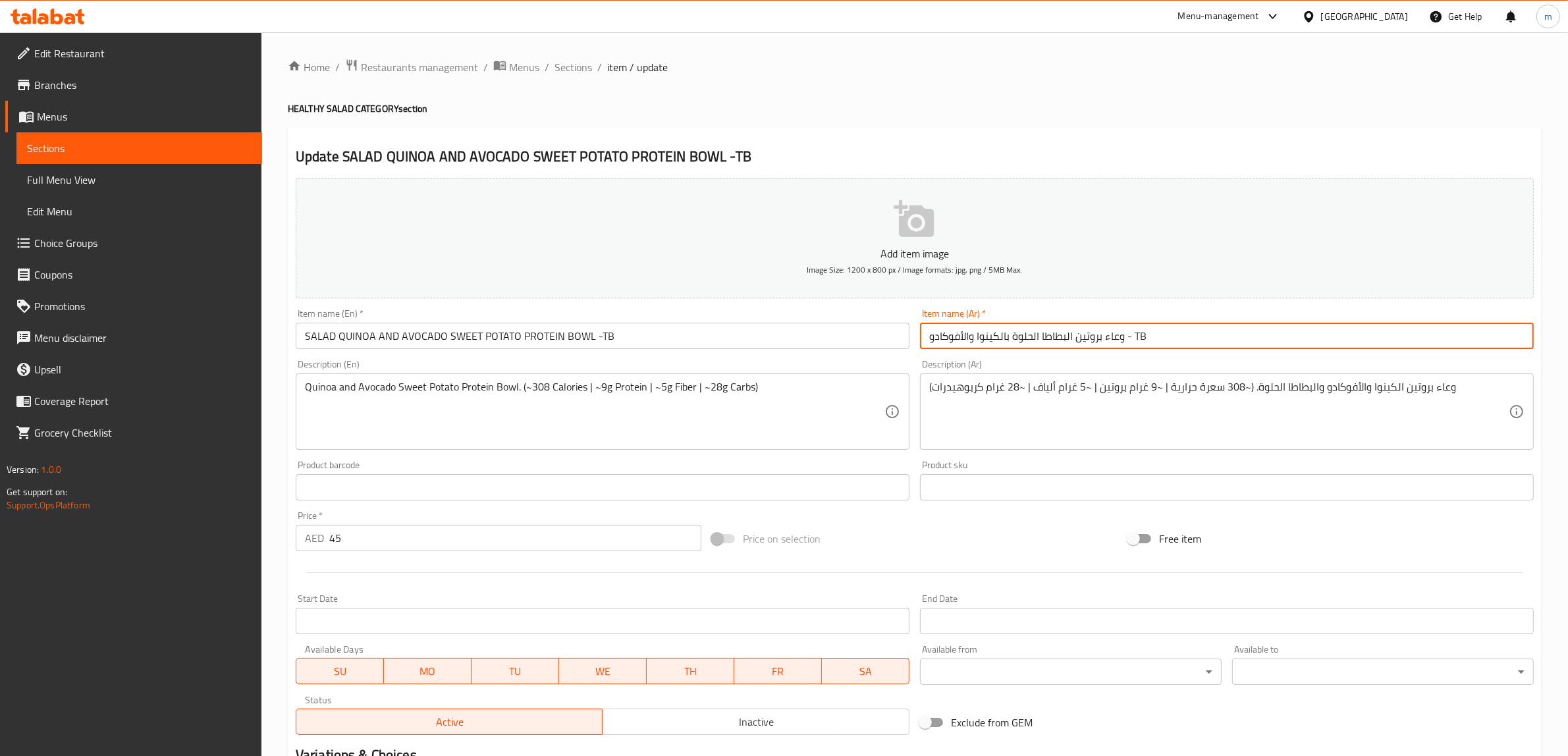
click at [1144, 338] on input "وعاء بروتين البطاطا الحلوة بالكينوا والأفوكادو - TB" at bounding box center [1226, 335] width 613 height 27
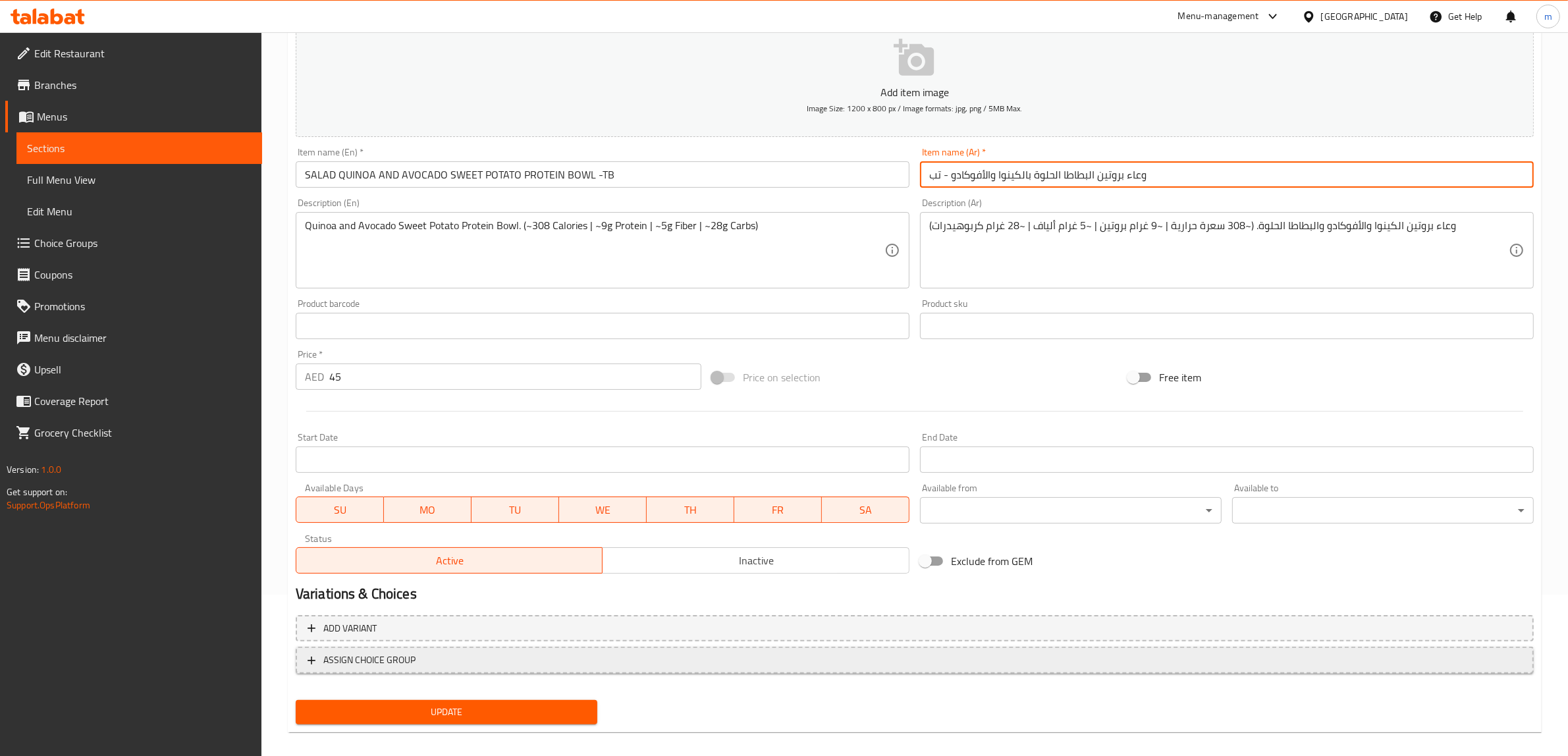
scroll to position [172, 0]
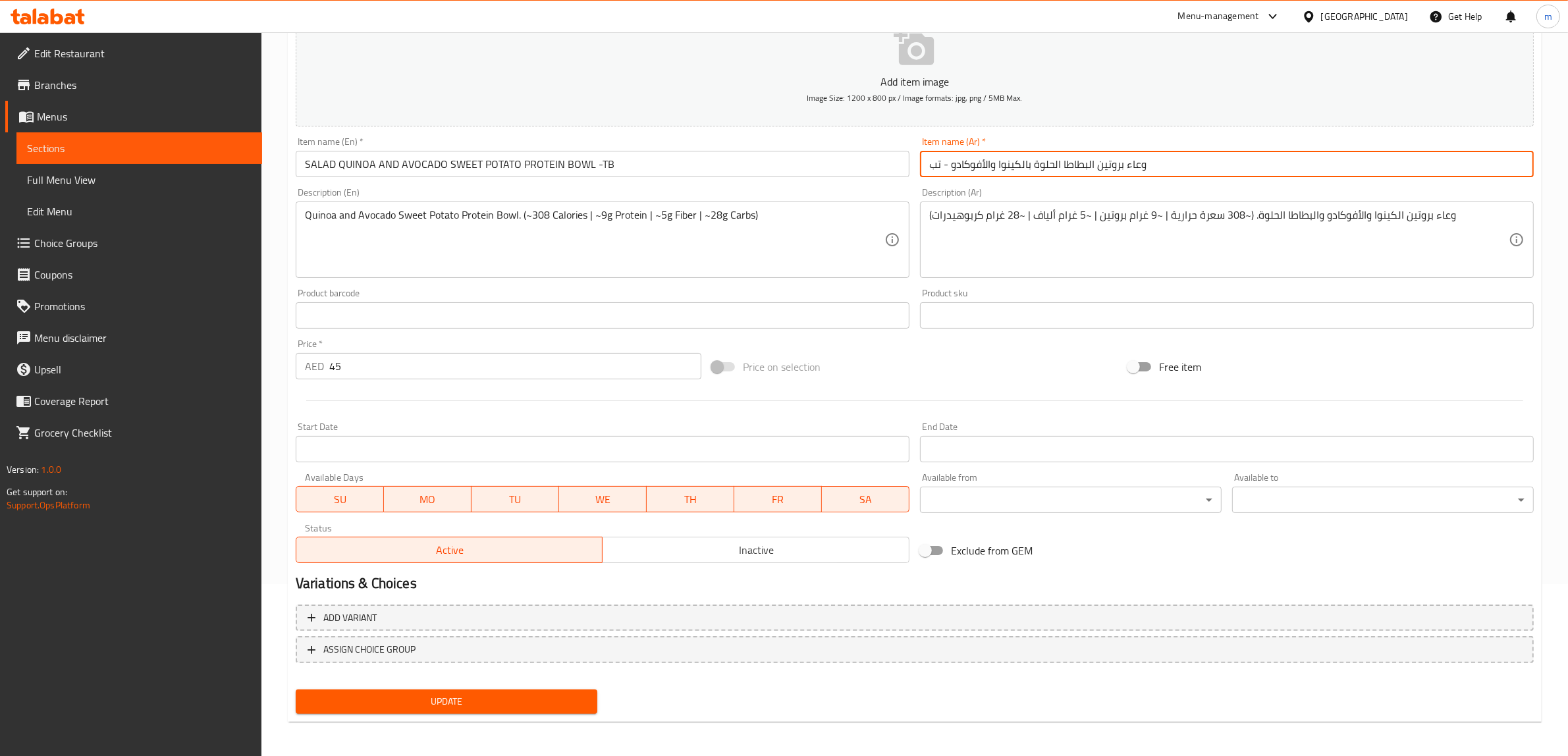
type input "وعاء بروتين البطاطا الحلوة بالكينوا والأفوكادو - تب"
click at [410, 704] on span "Update" at bounding box center [447, 701] width 281 height 16
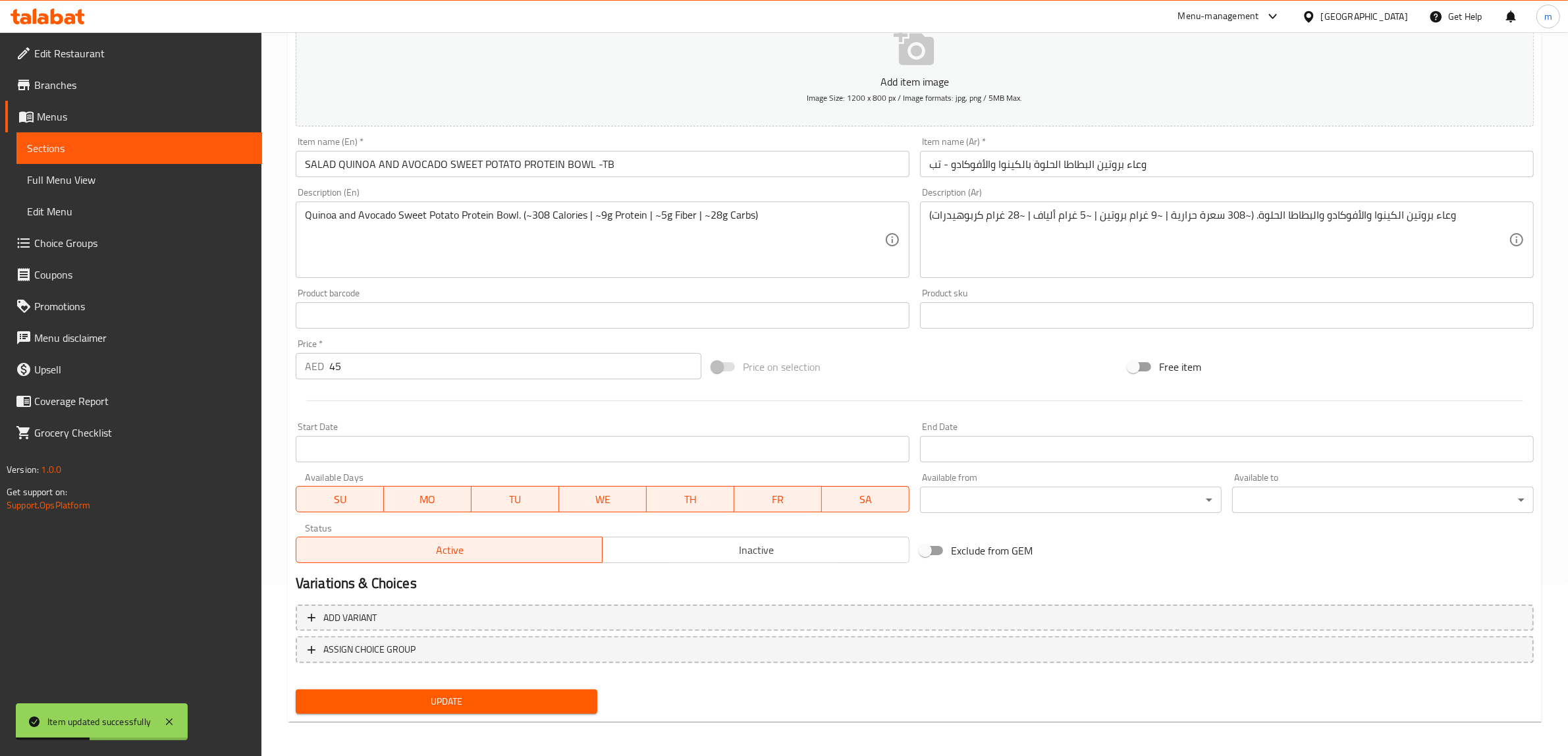
click at [102, 135] on link "Sections" at bounding box center [139, 147] width 246 height 31
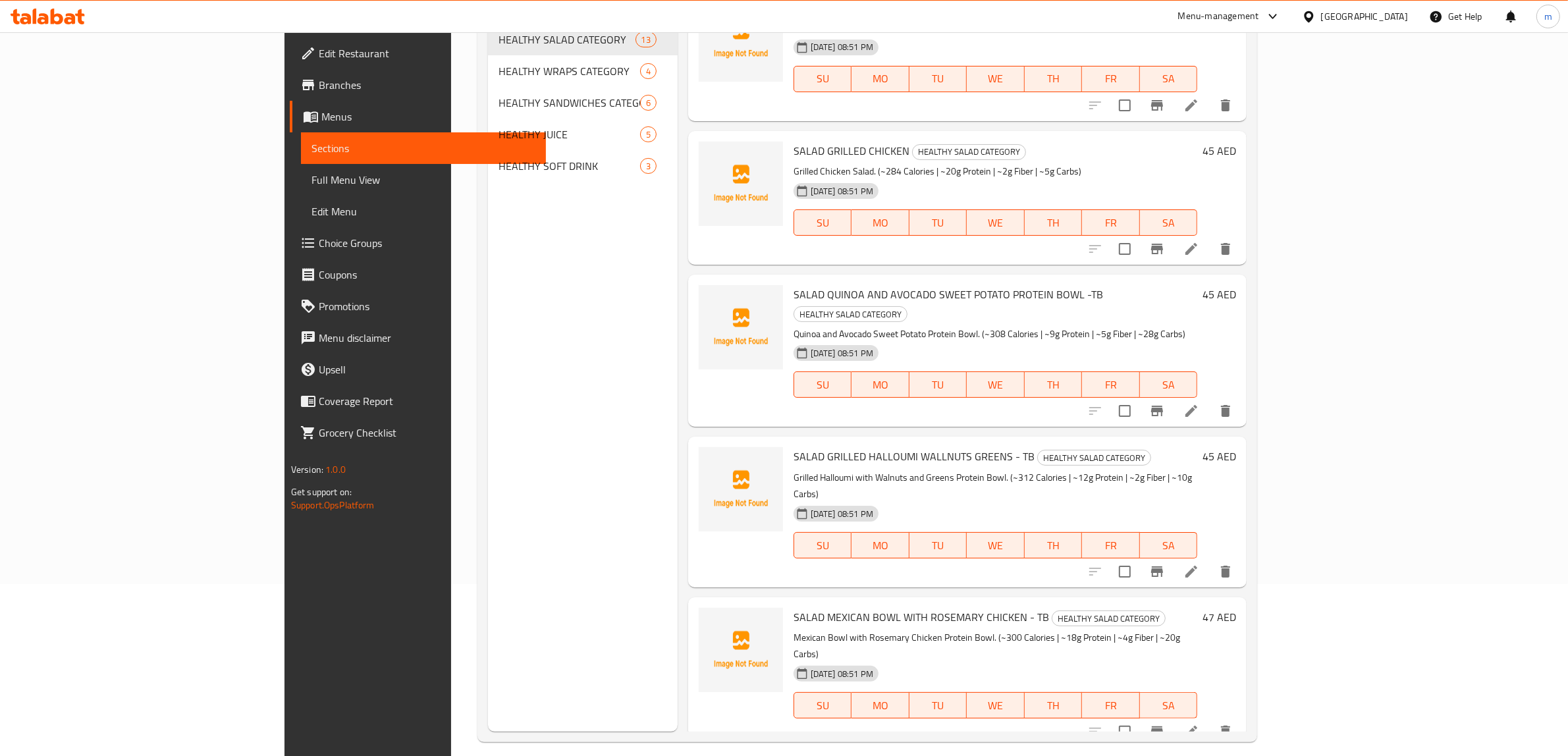
scroll to position [1145, 0]
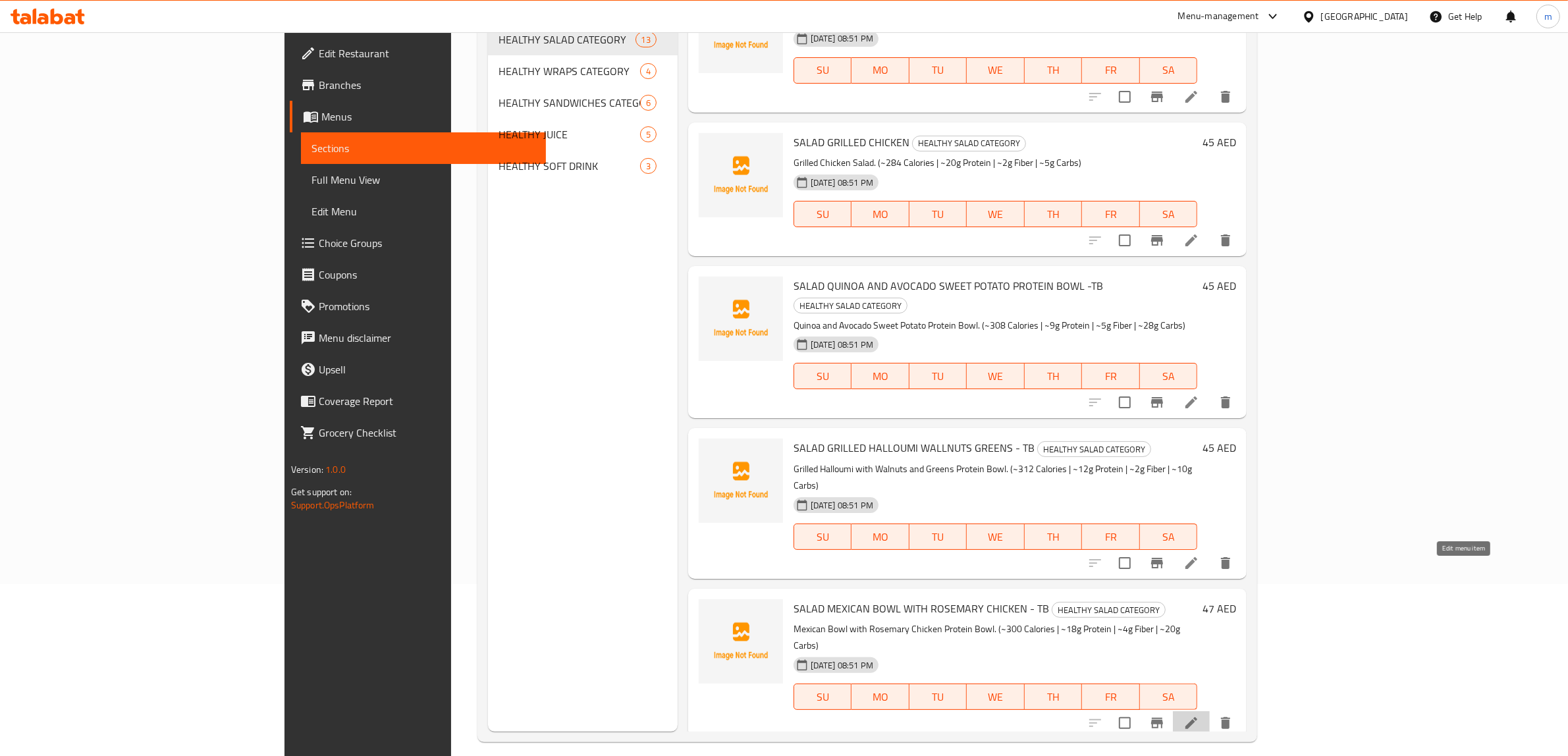
click at [1199, 715] on icon at bounding box center [1192, 723] width 16 height 16
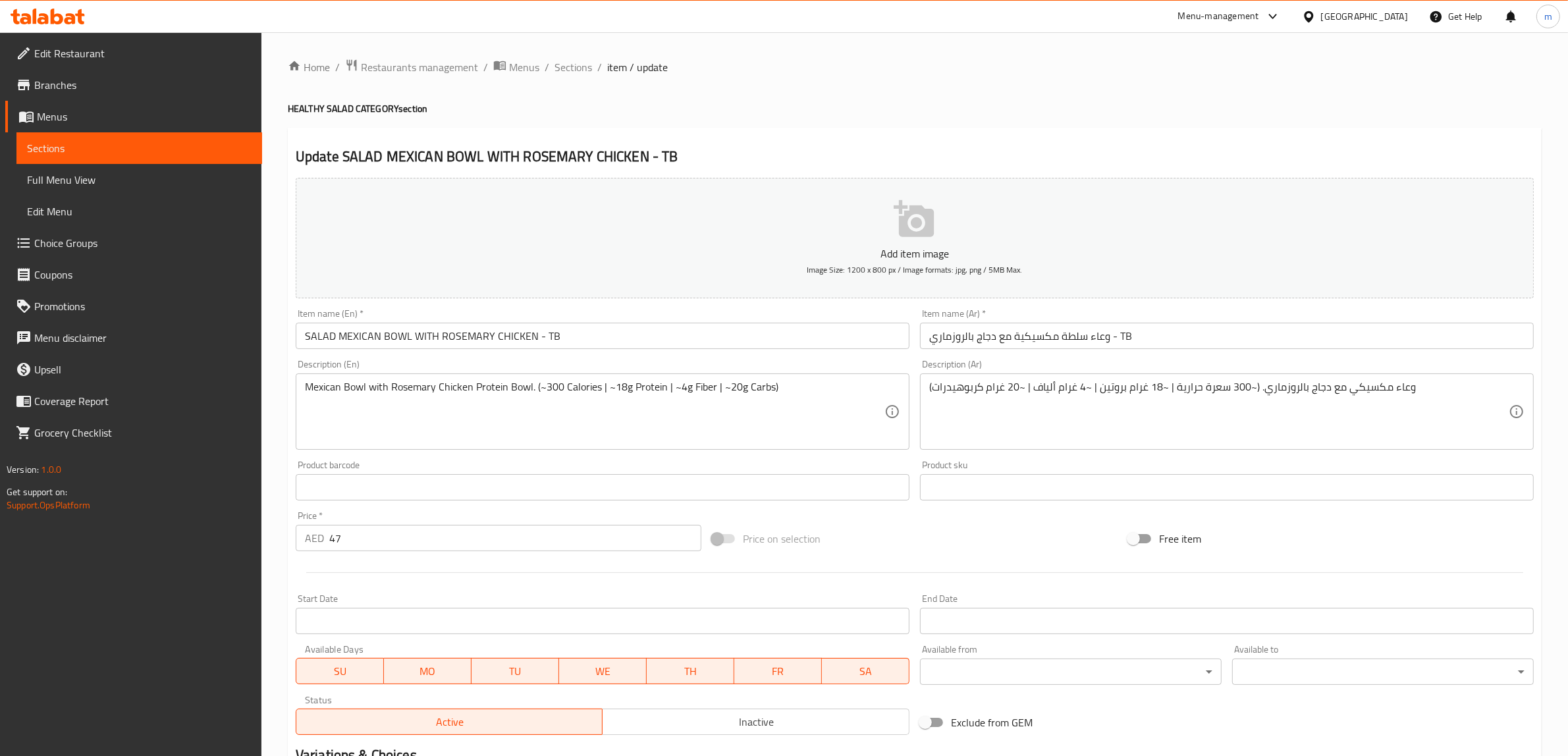
click at [1124, 330] on input "وعاء سلطة مكسيكية مع دجاج بالروزماري - TB" at bounding box center [1226, 335] width 613 height 27
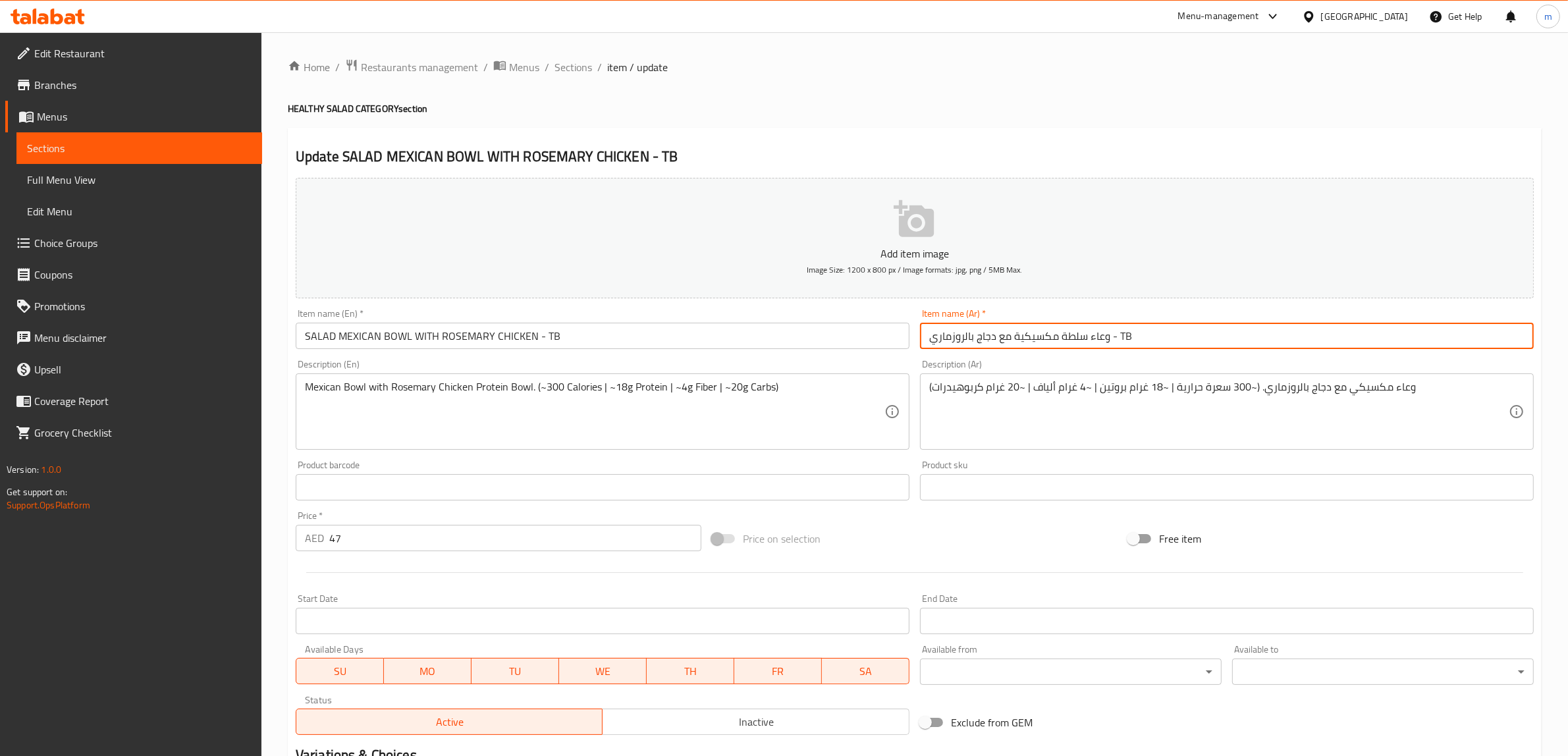
click at [1124, 330] on input "وعاء سلطة مكسيكية مع دجاج بالروزماري - TB" at bounding box center [1226, 335] width 613 height 27
type input "وعاء سلطة مكسيكية مع دجاج بالروزماري - تب"
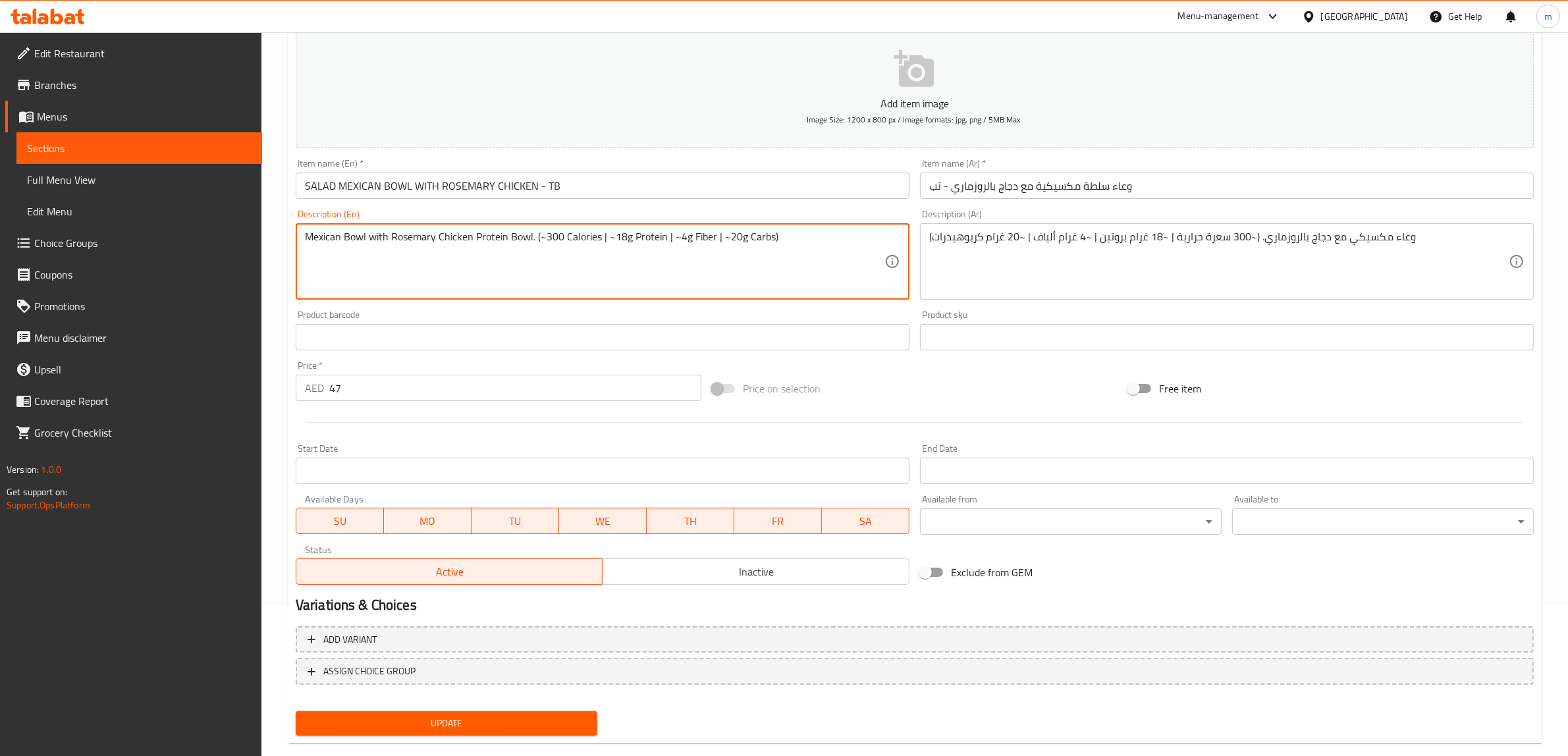
scroll to position [172, 0]
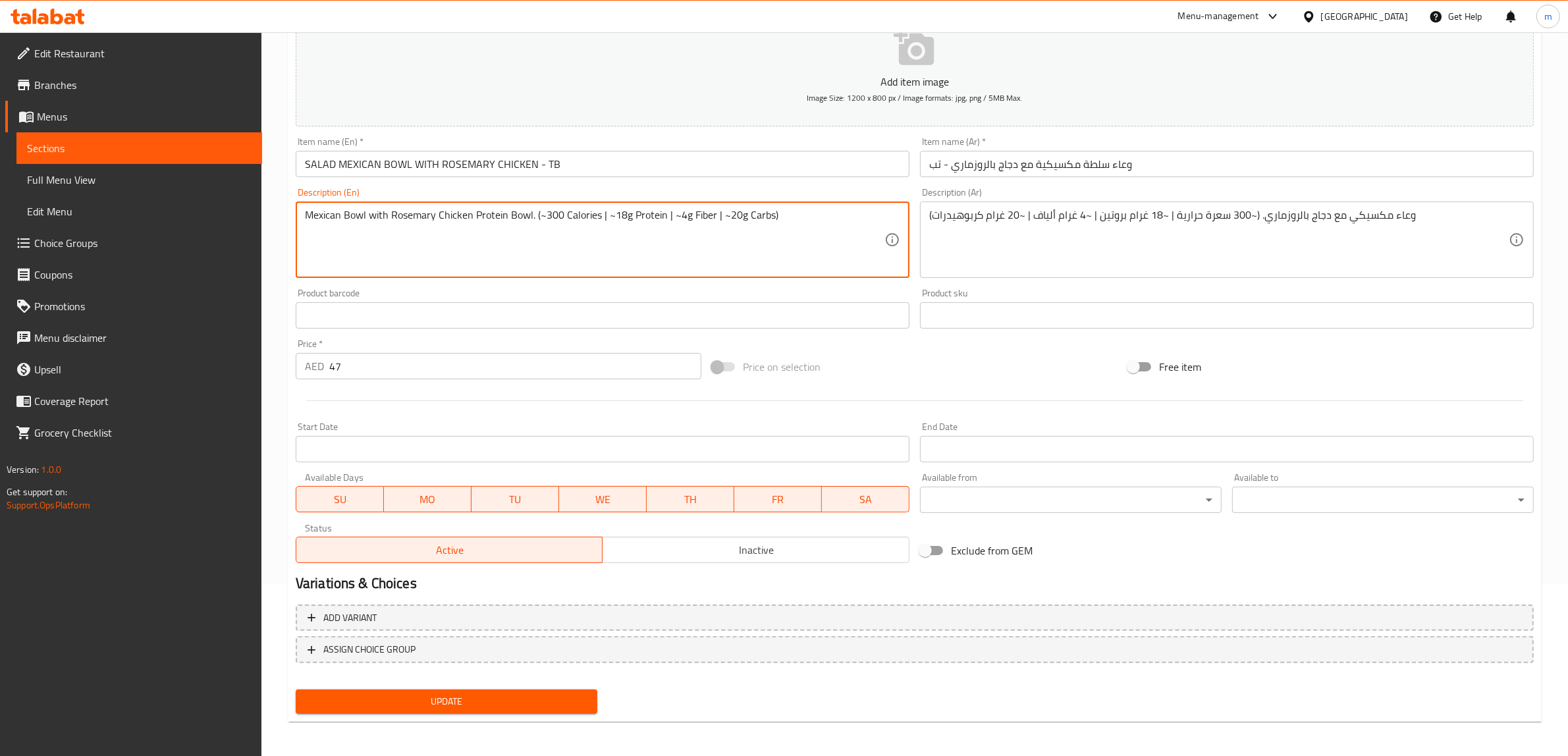
click at [464, 704] on span "Update" at bounding box center [447, 701] width 281 height 16
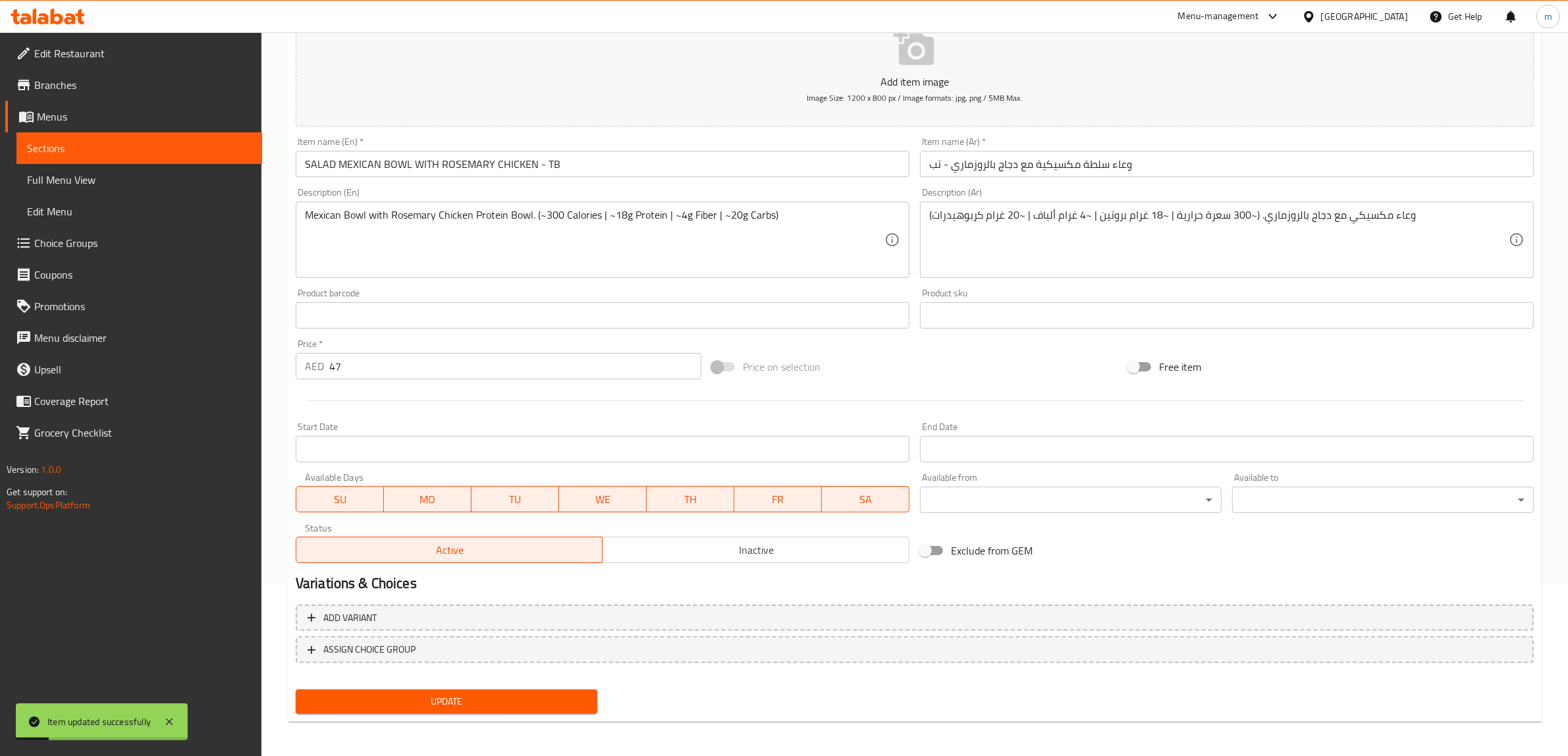
click at [169, 156] on link "Sections" at bounding box center [139, 147] width 246 height 31
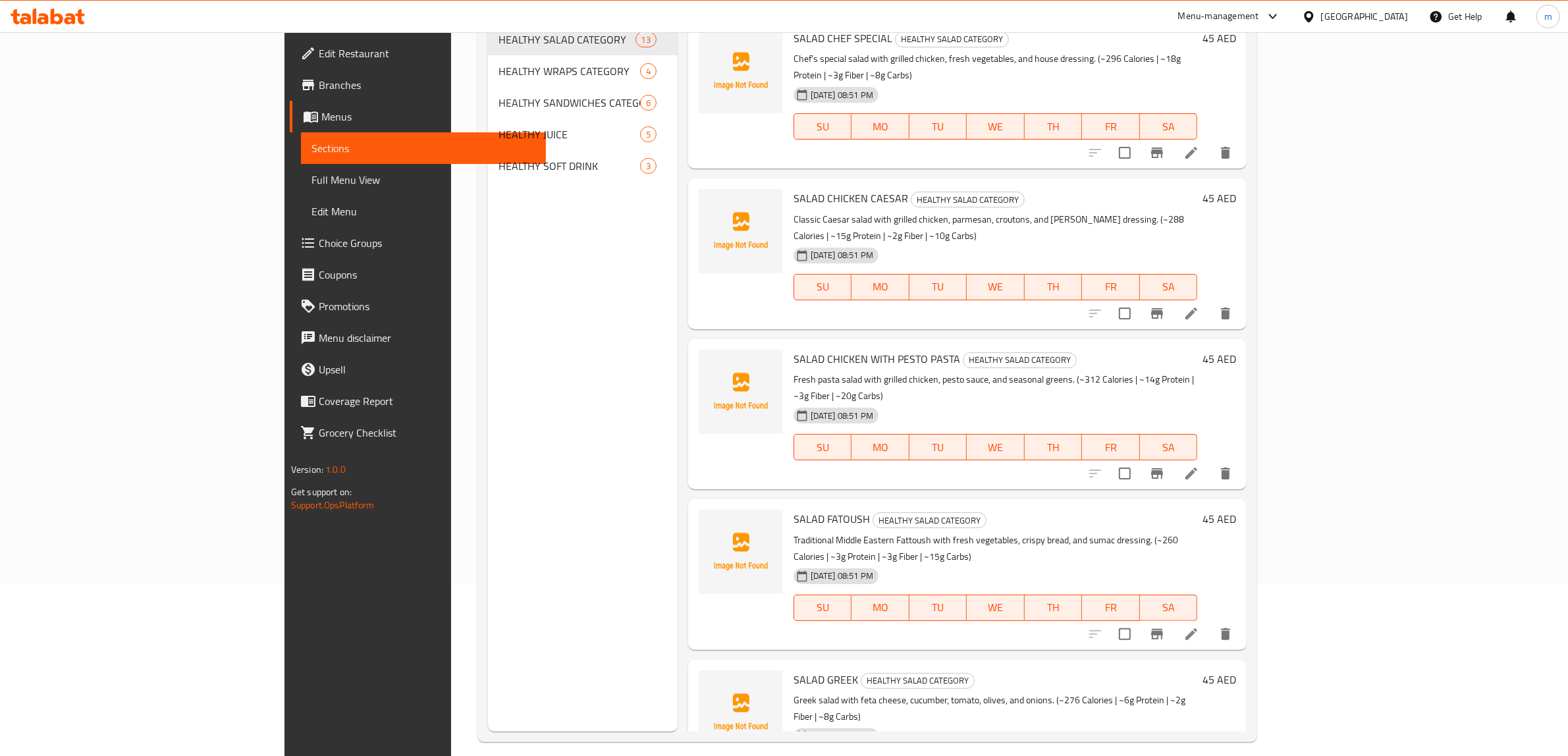
click at [311, 185] on span "Full Menu View" at bounding box center [423, 180] width 225 height 16
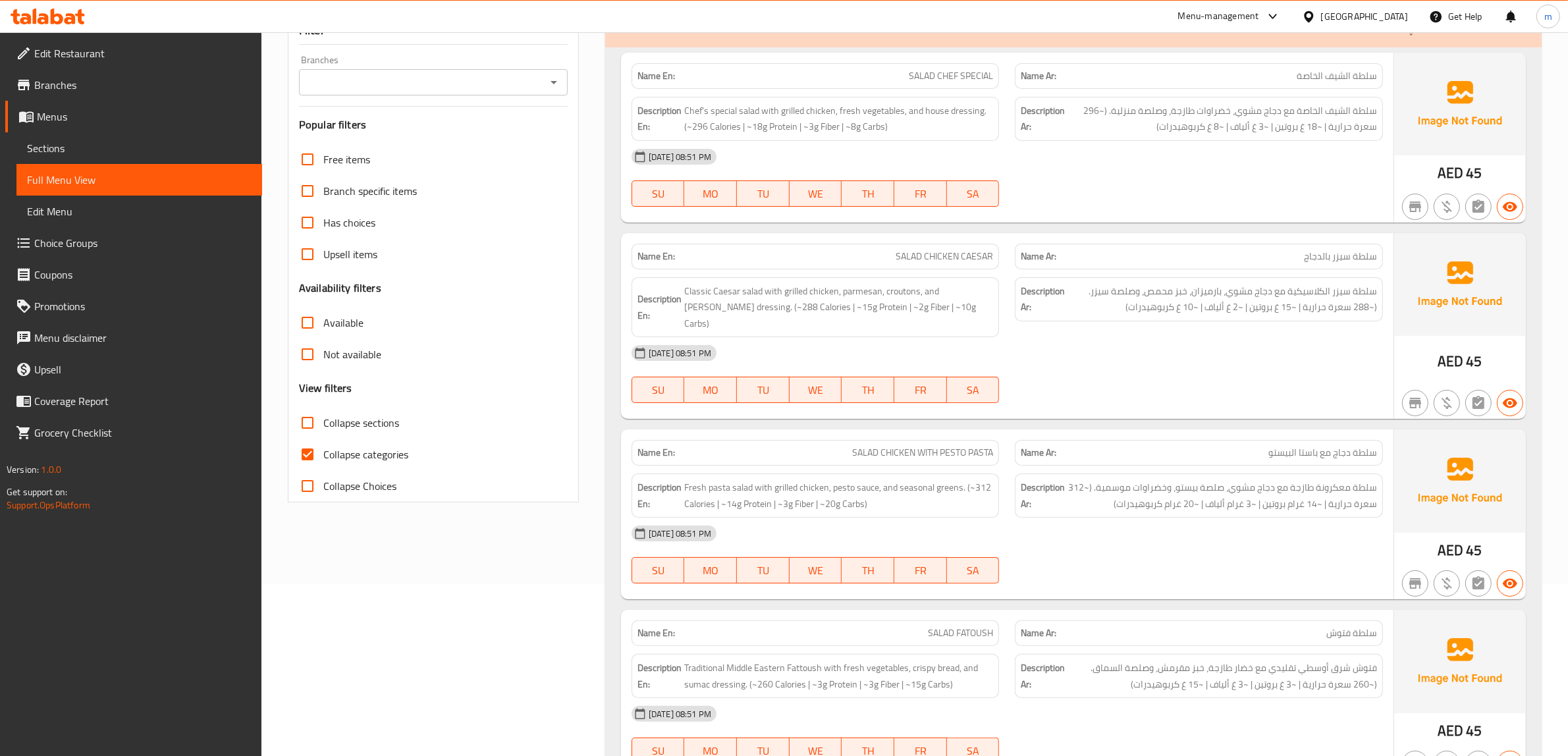
click at [351, 455] on span "Collapse categories" at bounding box center [365, 455] width 85 height 16
click at [323, 455] on input "Collapse categories" at bounding box center [307, 454] width 31 height 31
checkbox input "false"
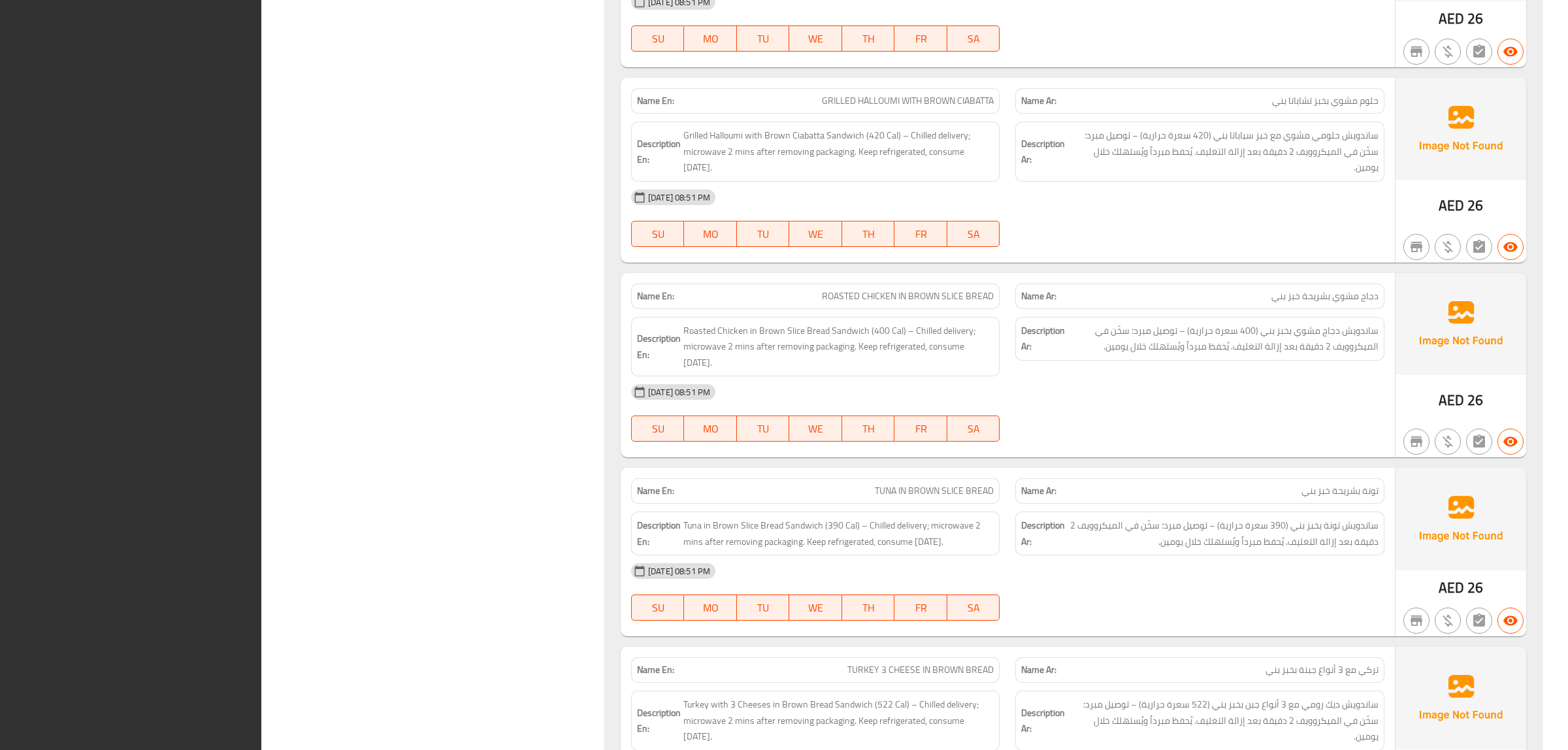
scroll to position [4325, 0]
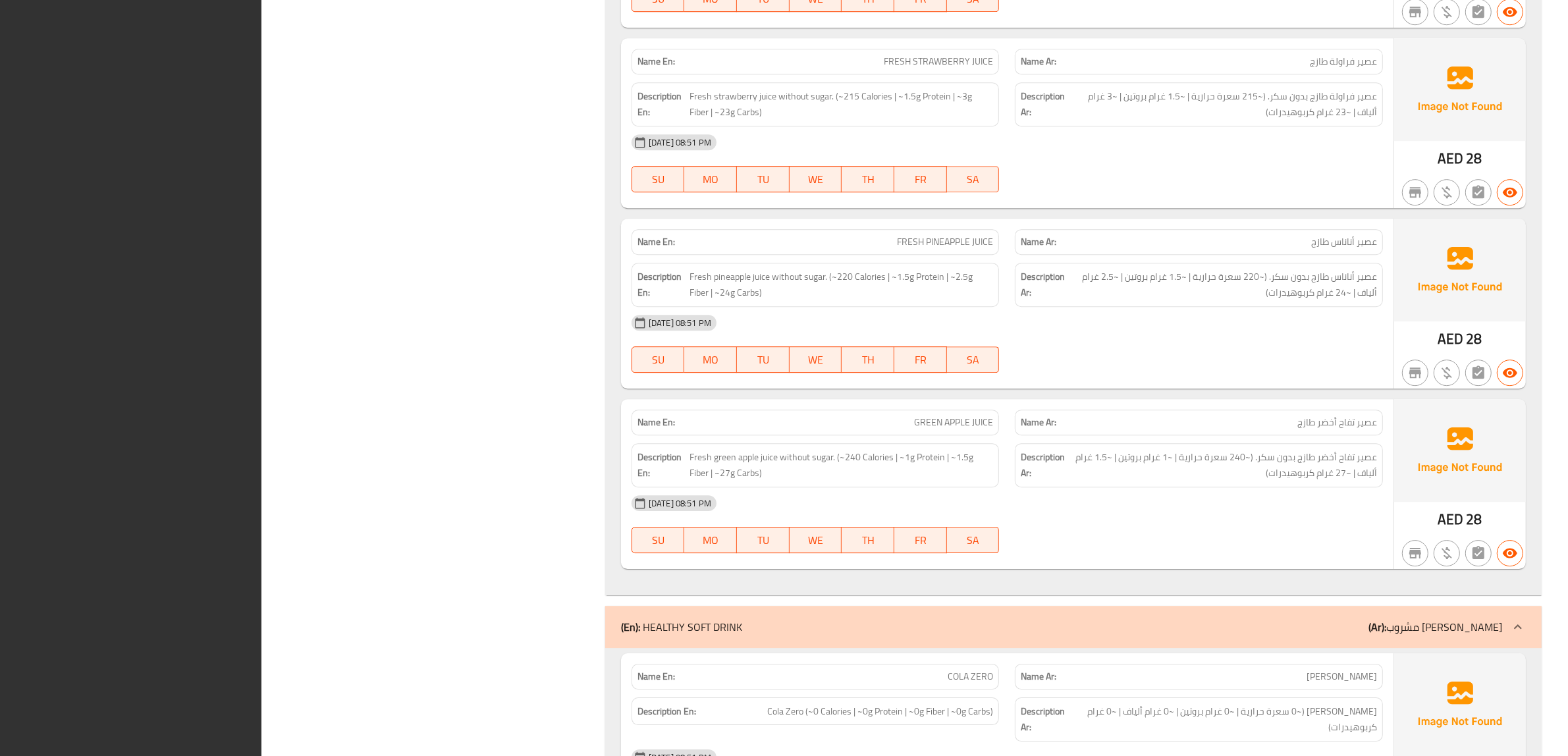
scroll to position [5463, 0]
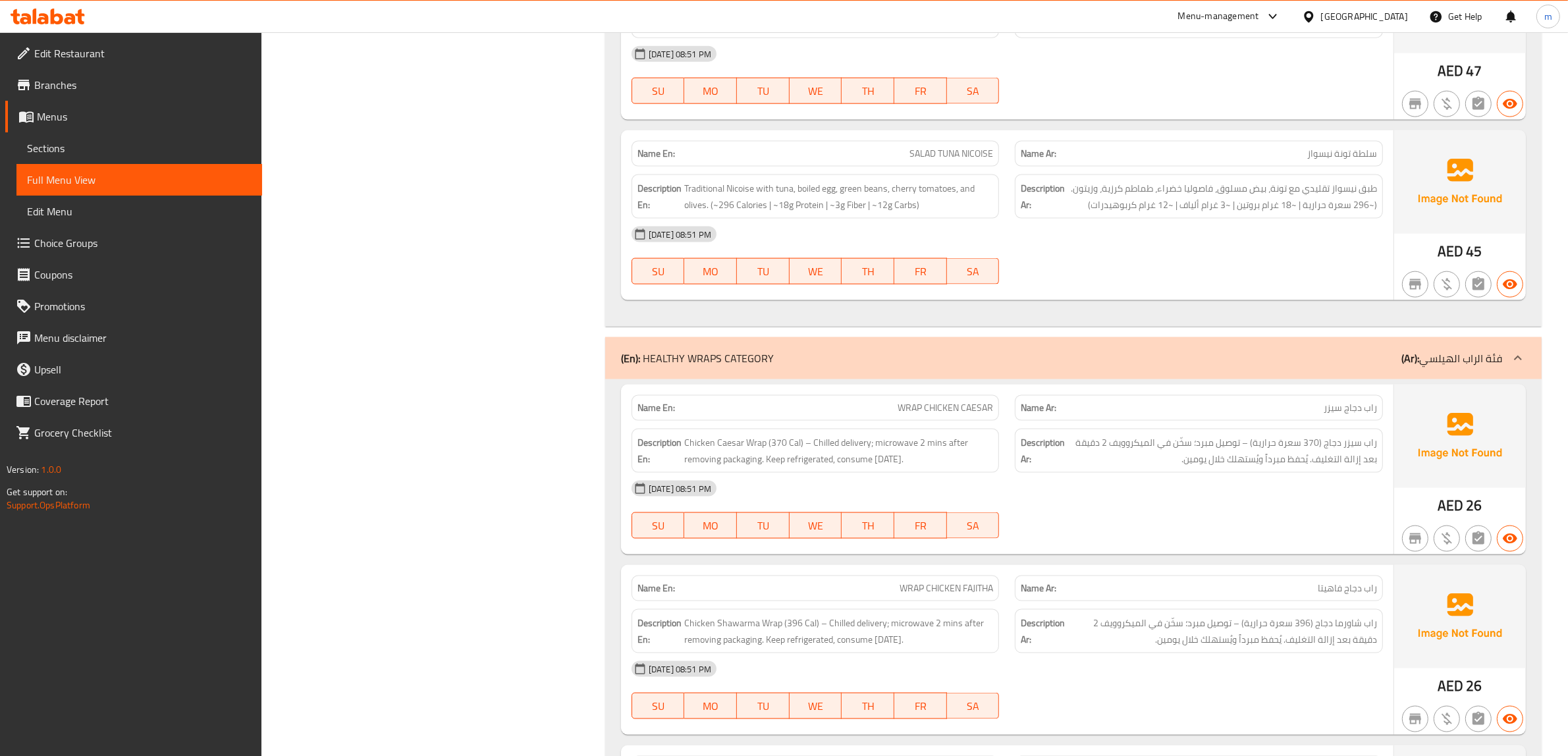
scroll to position [0, 0]
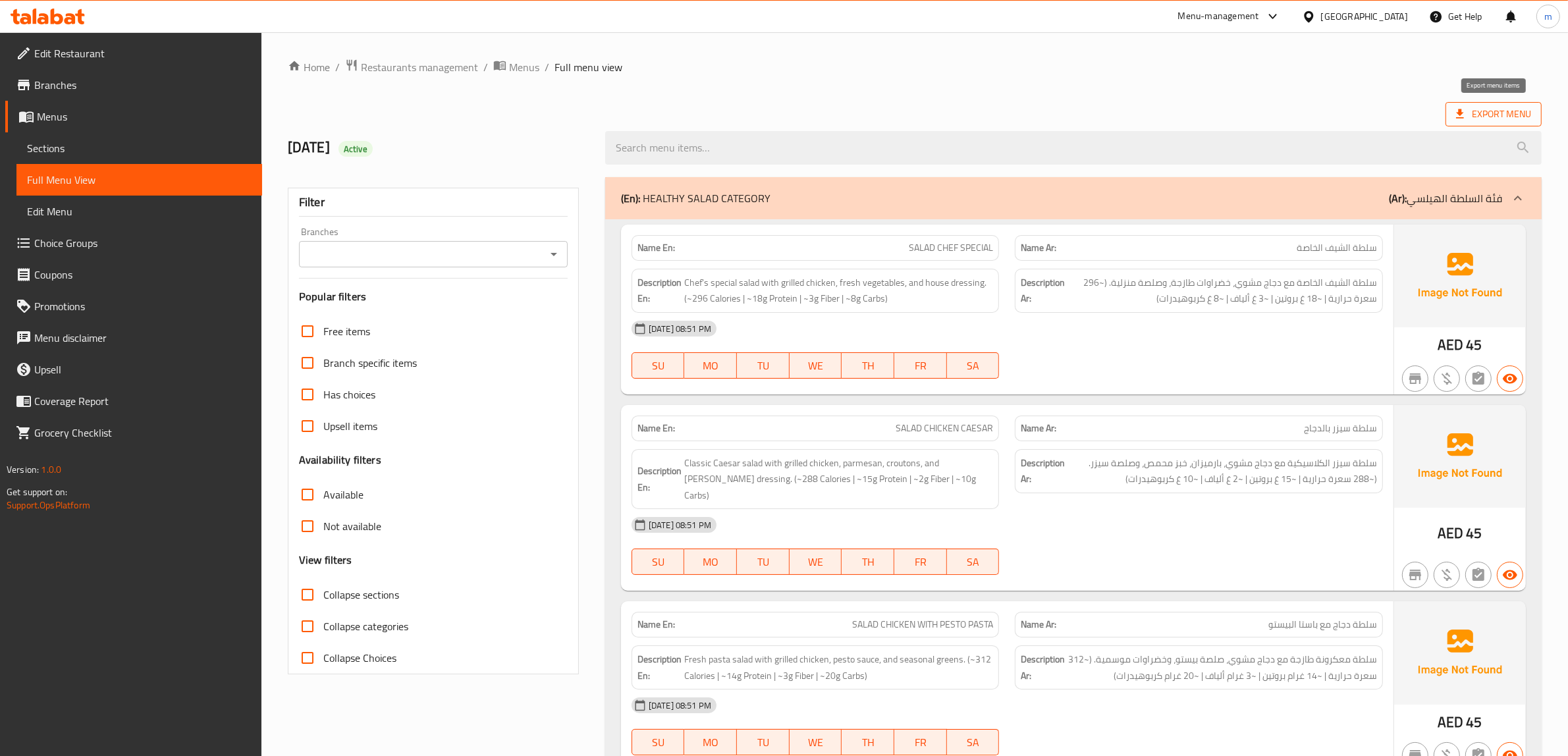
click at [1512, 110] on span "Export Menu" at bounding box center [1493, 114] width 75 height 16
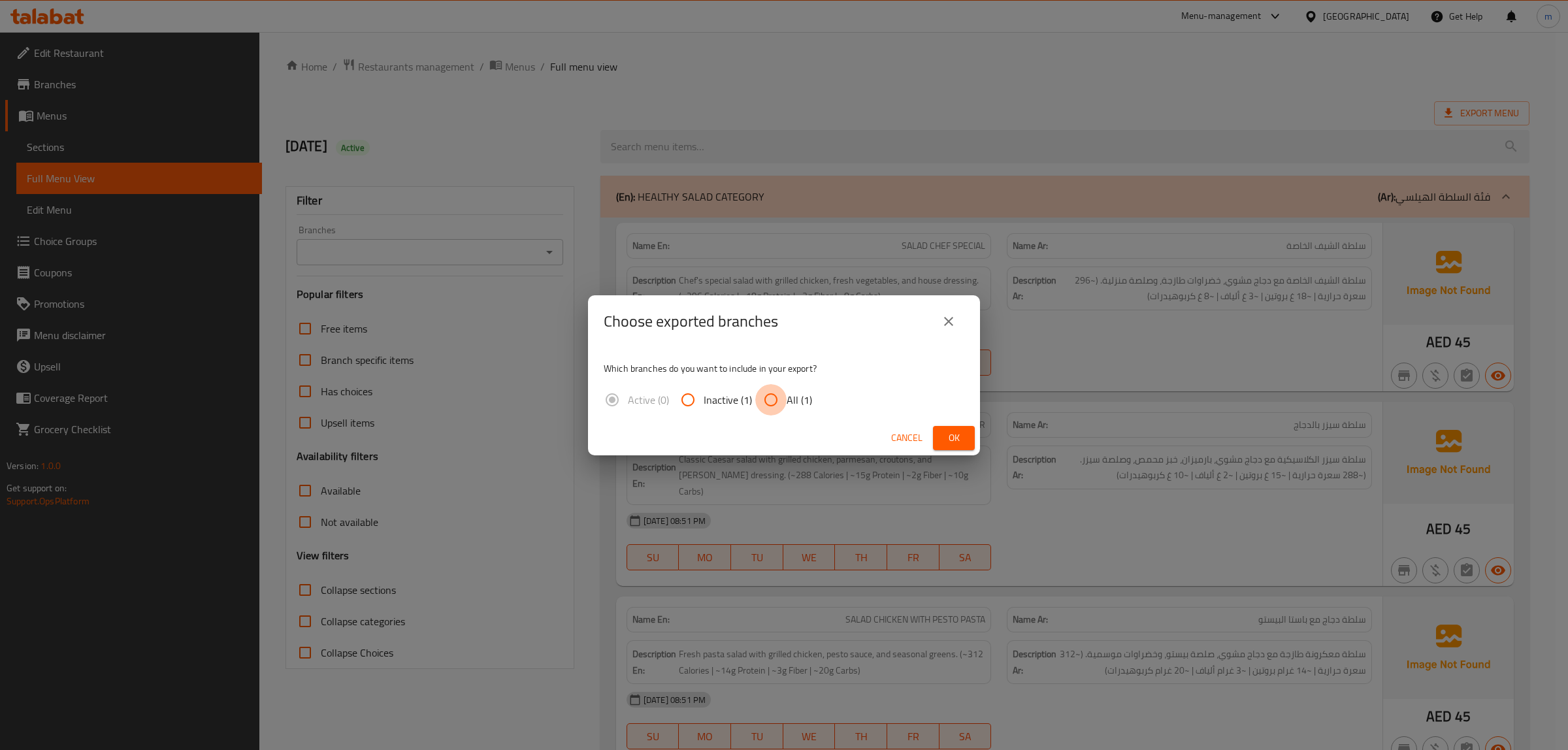
click at [778, 404] on input "All (1)" at bounding box center [770, 399] width 31 height 31
radio input "true"
click at [933, 437] on button "Ok" at bounding box center [954, 438] width 42 height 24
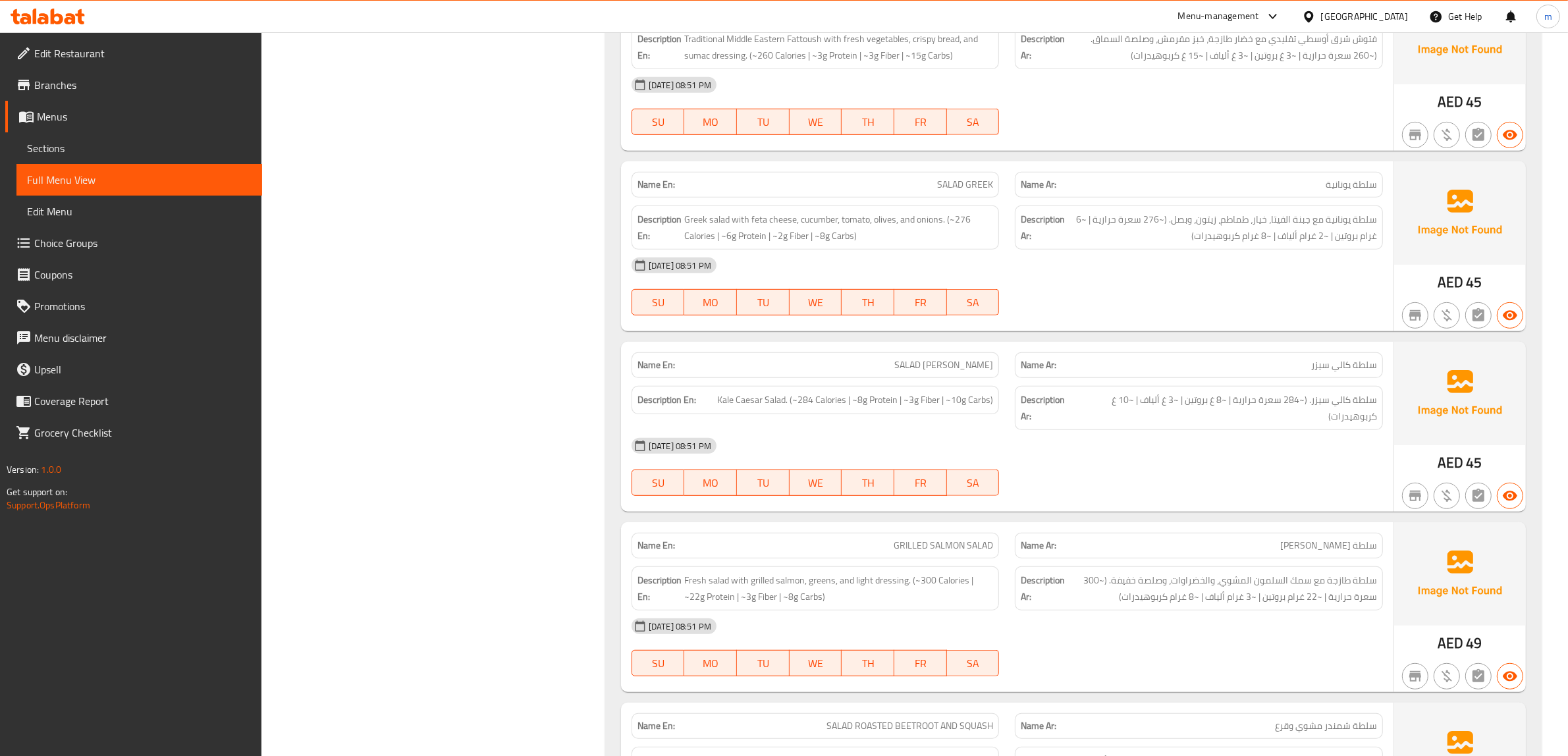
scroll to position [905, 0]
